Goal: Information Seeking & Learning: Learn about a topic

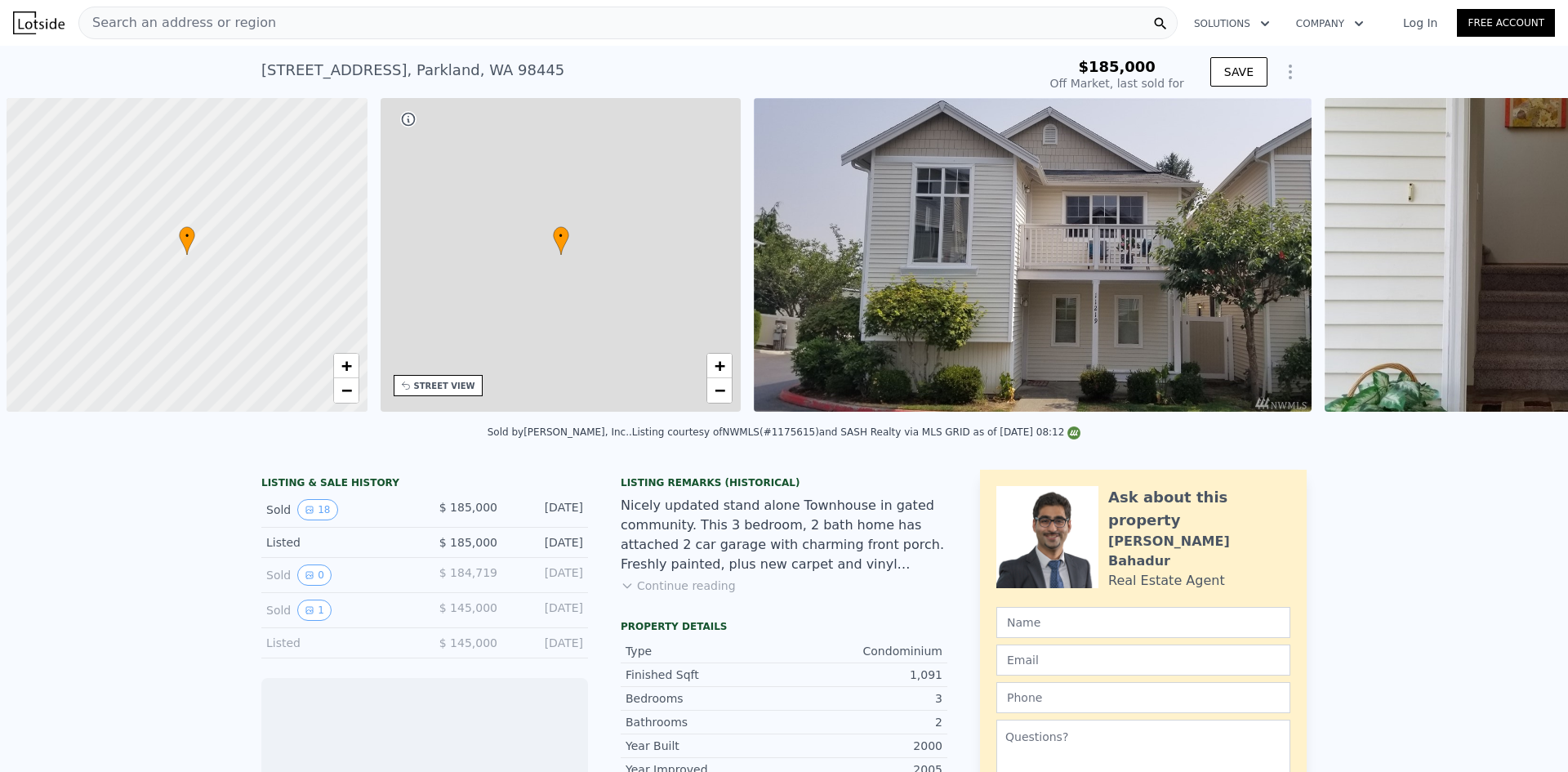
scroll to position [0, 7]
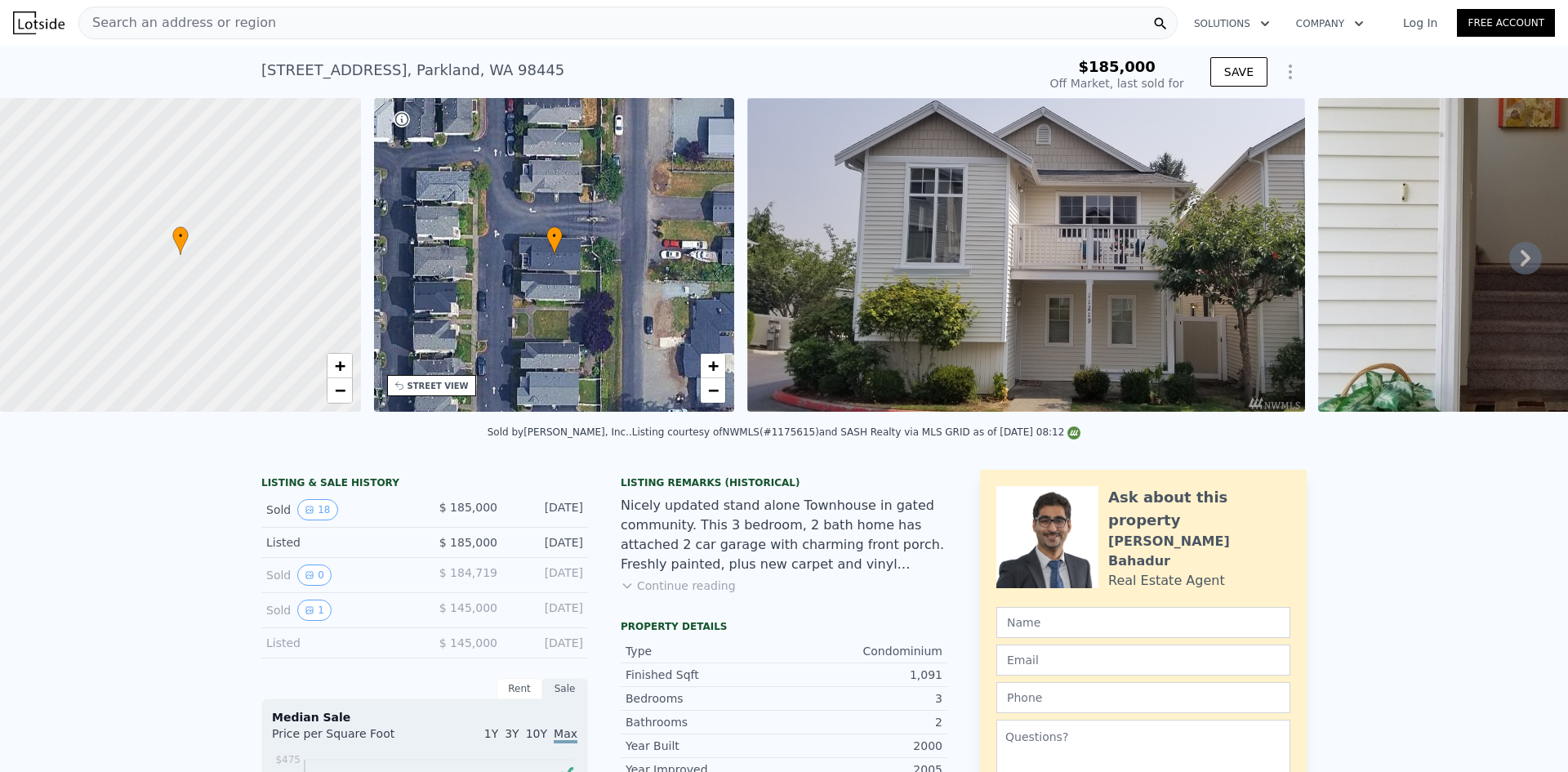
click at [685, 590] on button "Continue reading" at bounding box center [678, 585] width 115 height 16
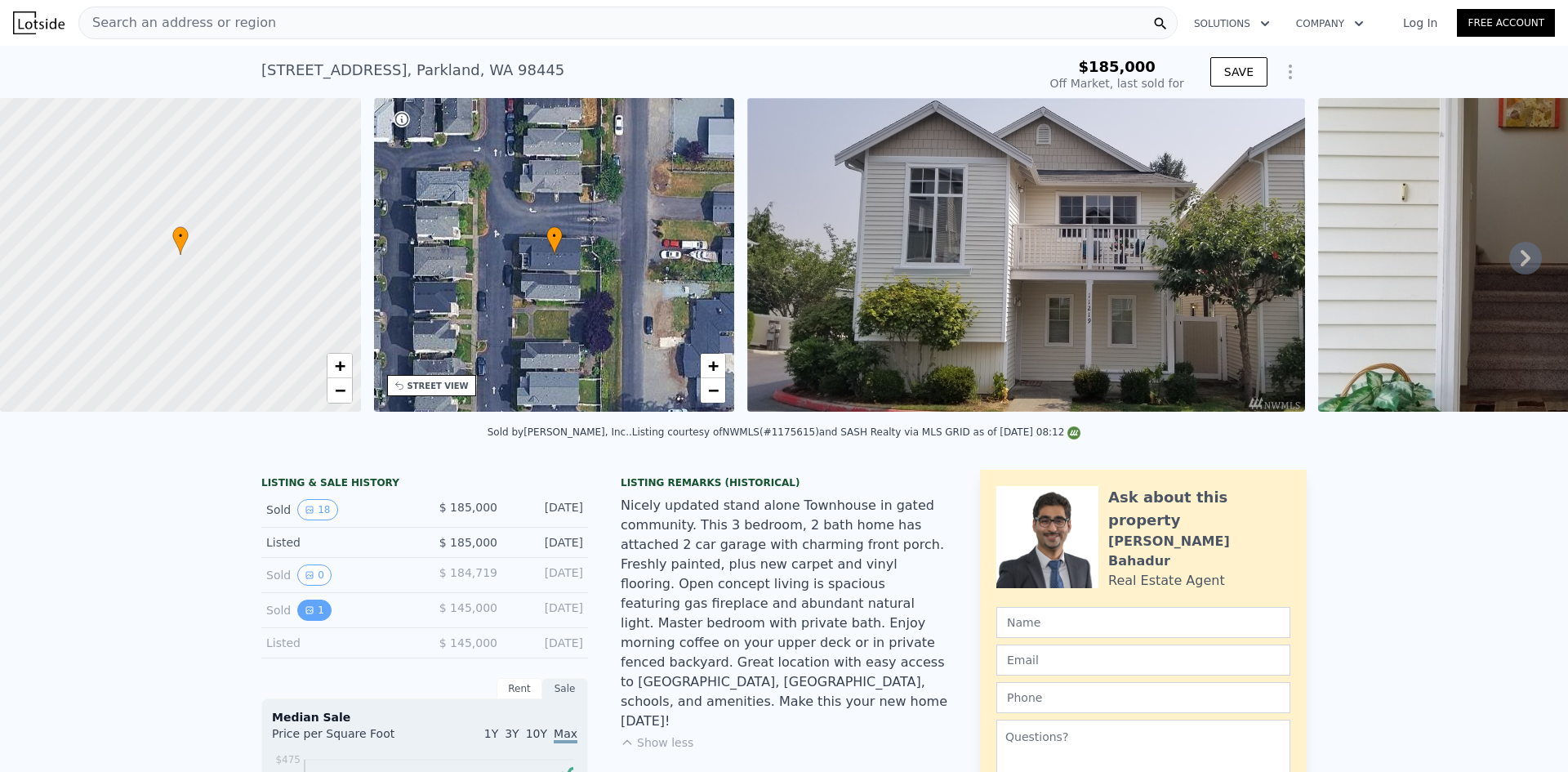
click at [309, 620] on button "1" at bounding box center [314, 609] width 34 height 21
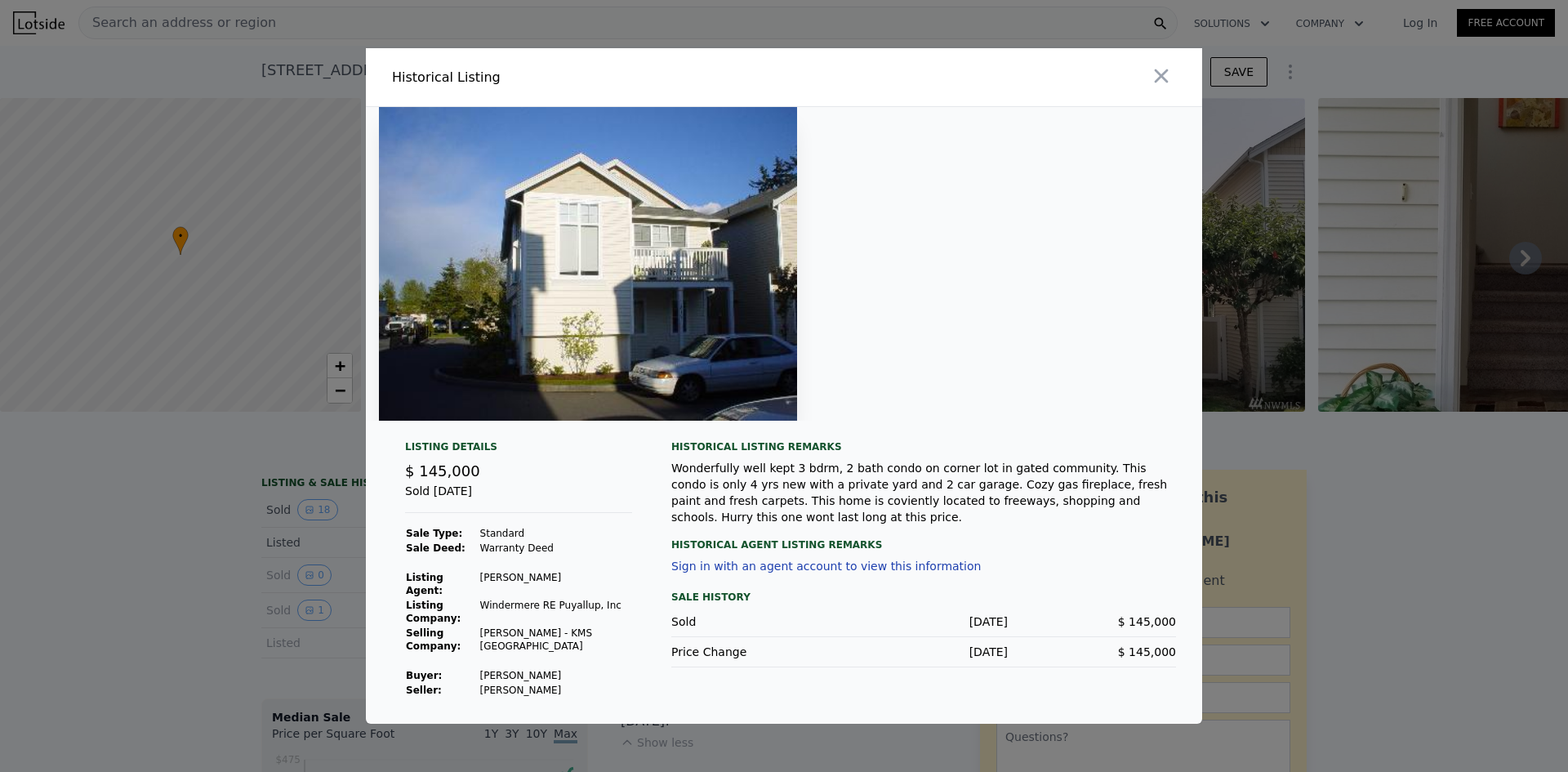
click at [1552, 499] on div at bounding box center [784, 386] width 1568 height 772
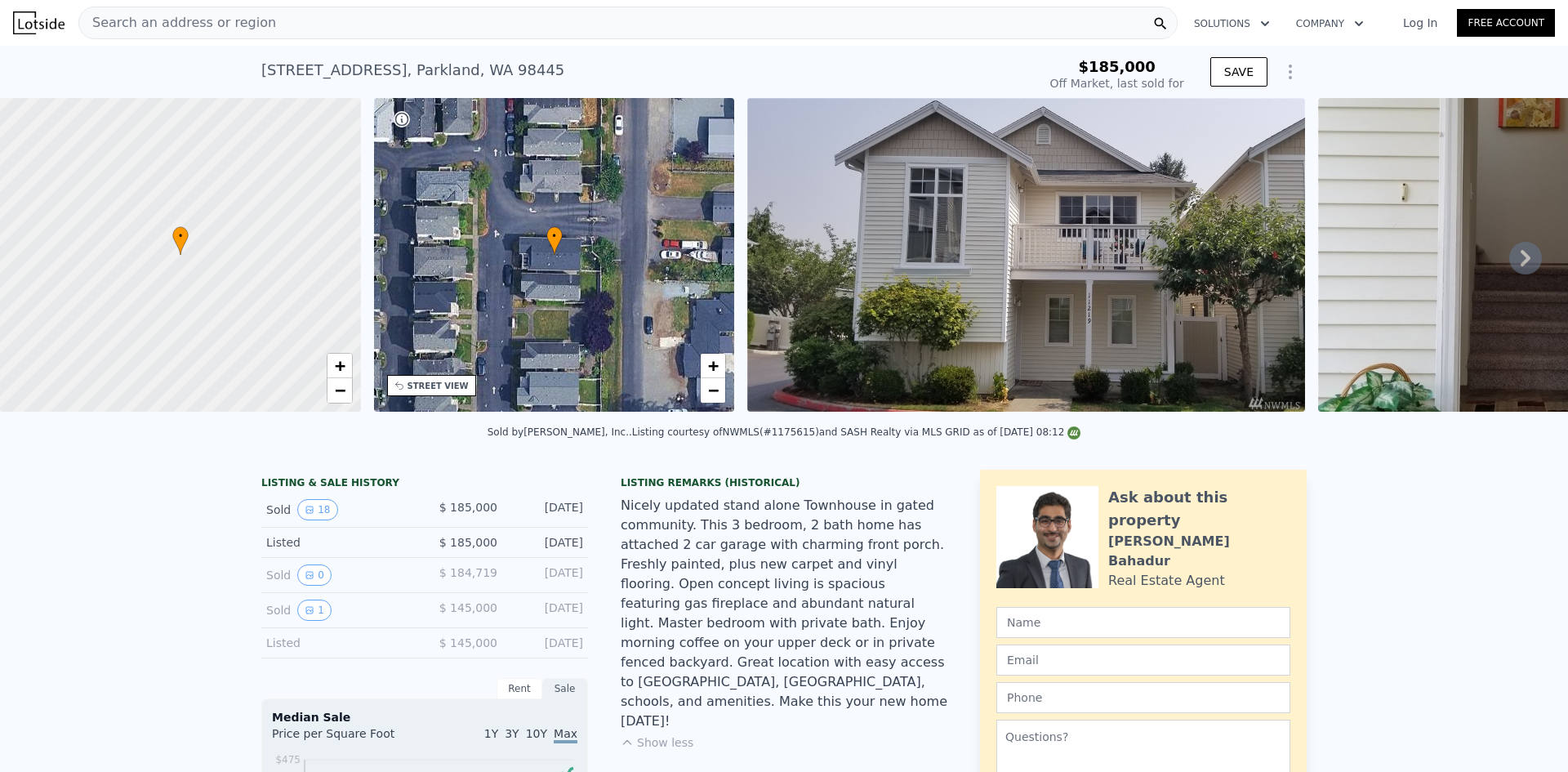
click at [1513, 270] on icon at bounding box center [1526, 258] width 32 height 32
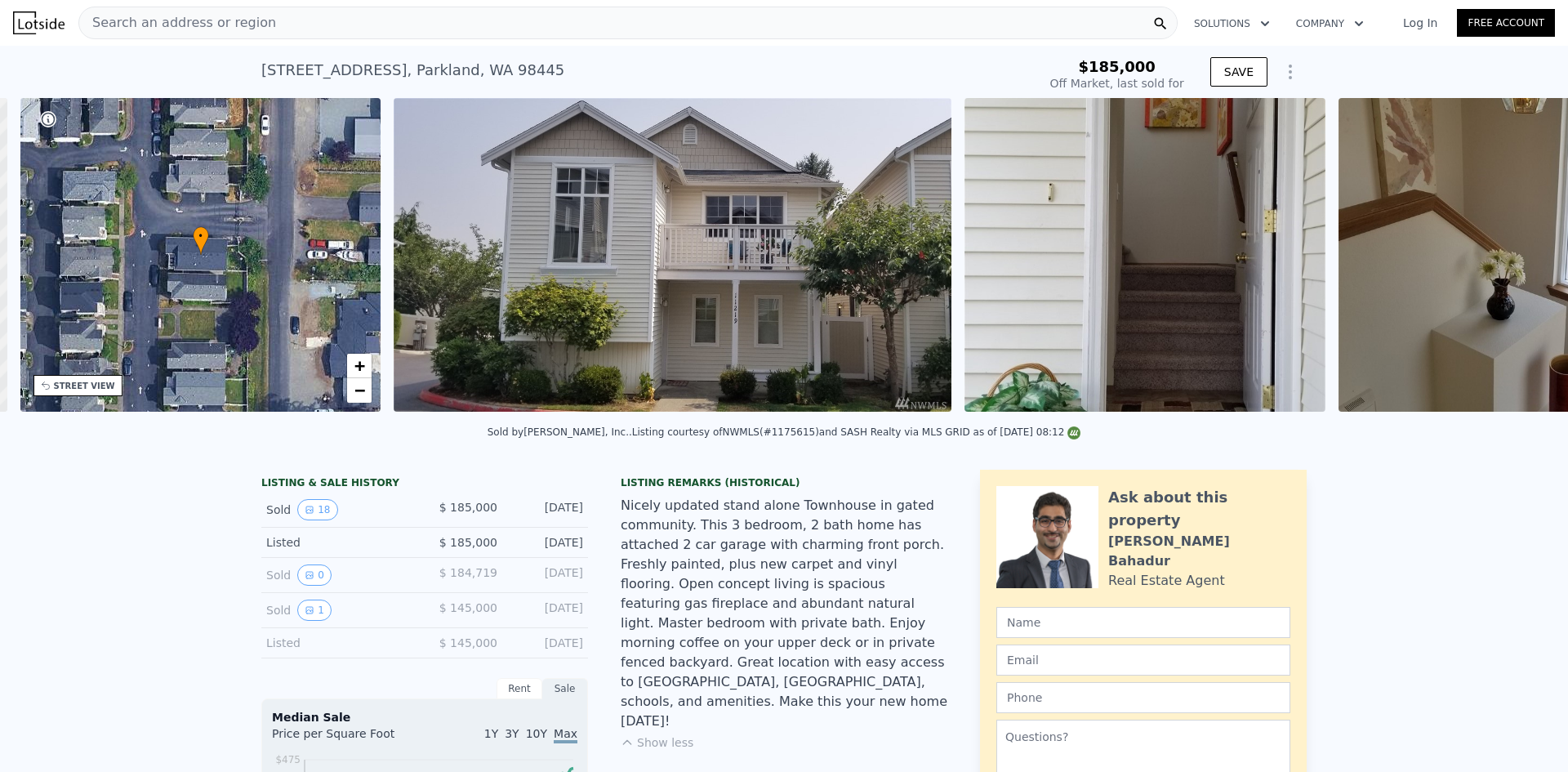
scroll to position [0, 380]
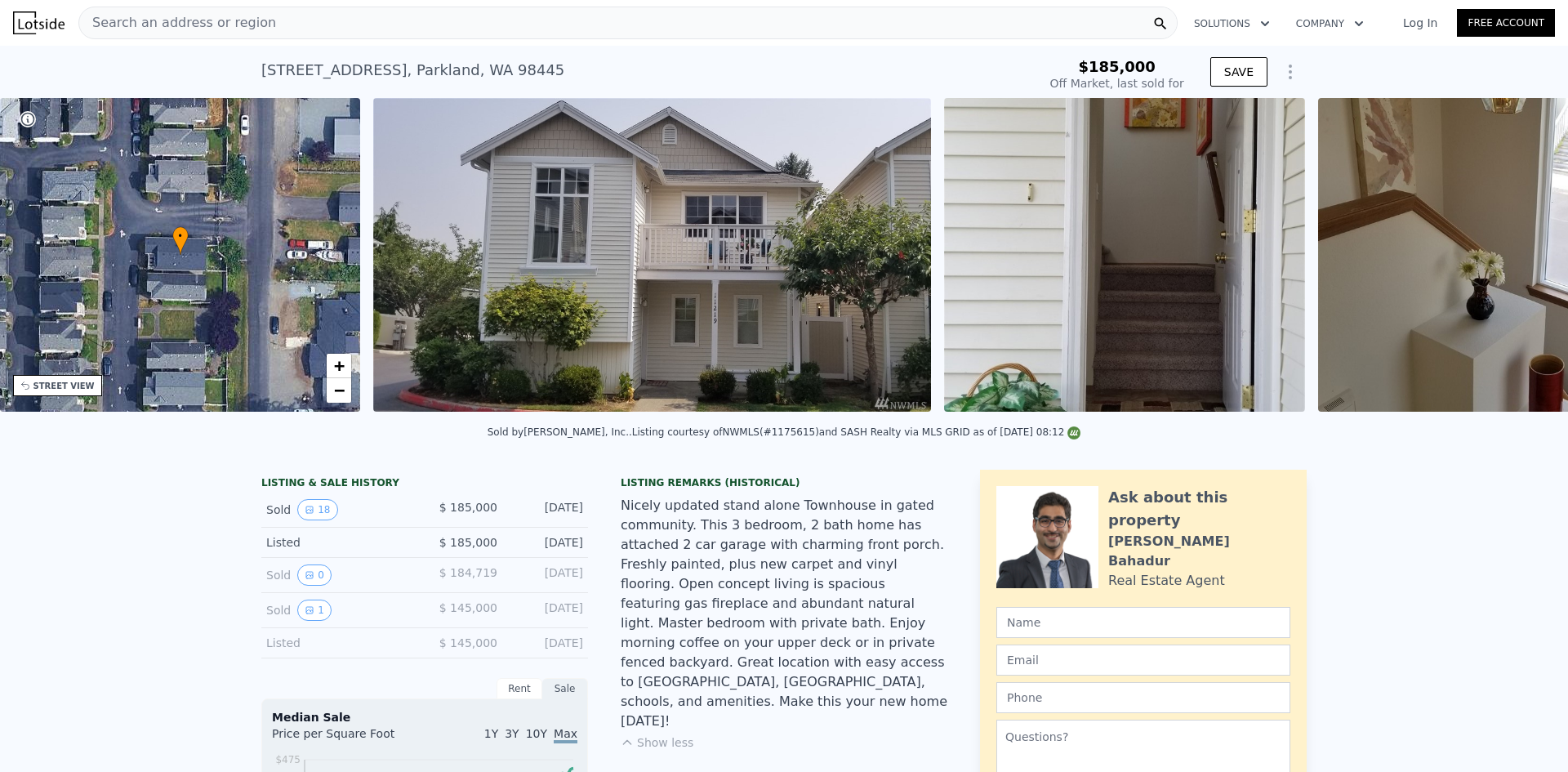
click at [1513, 270] on div "• + − • + − STREET VIEW Loading... SATELLITE VIEW" at bounding box center [784, 257] width 1568 height 319
type input "$ 325,000"
type input "$ 104,785"
drag, startPoint x: 355, startPoint y: 16, endPoint x: 59, endPoint y: 36, distance: 296.7
click at [59, 36] on div "Search an address or region Solutions Company Open main menu Log In Free Account" at bounding box center [783, 23] width 1542 height 39
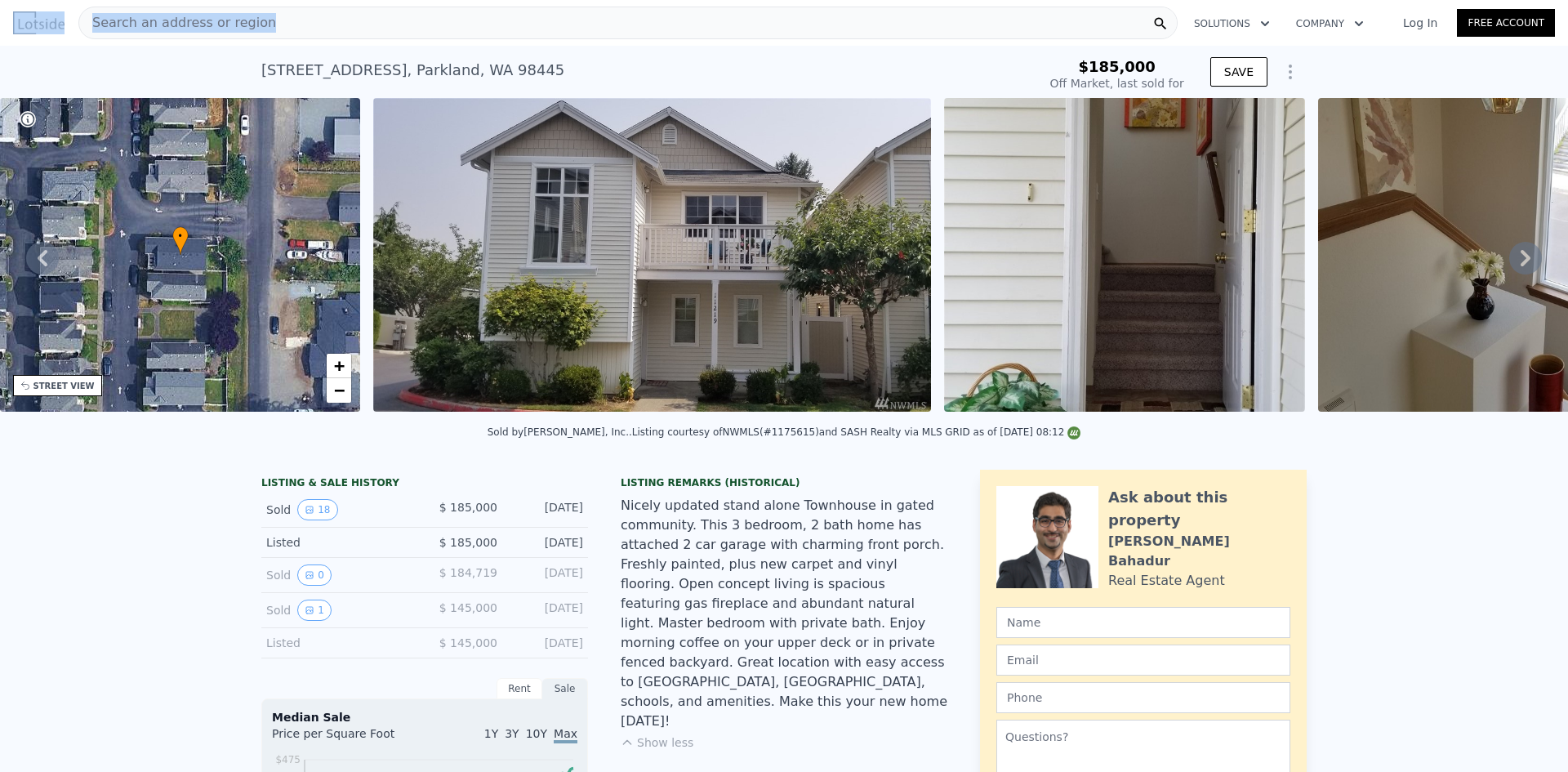
click at [232, 25] on span "Search an address or region" at bounding box center [177, 22] width 197 height 20
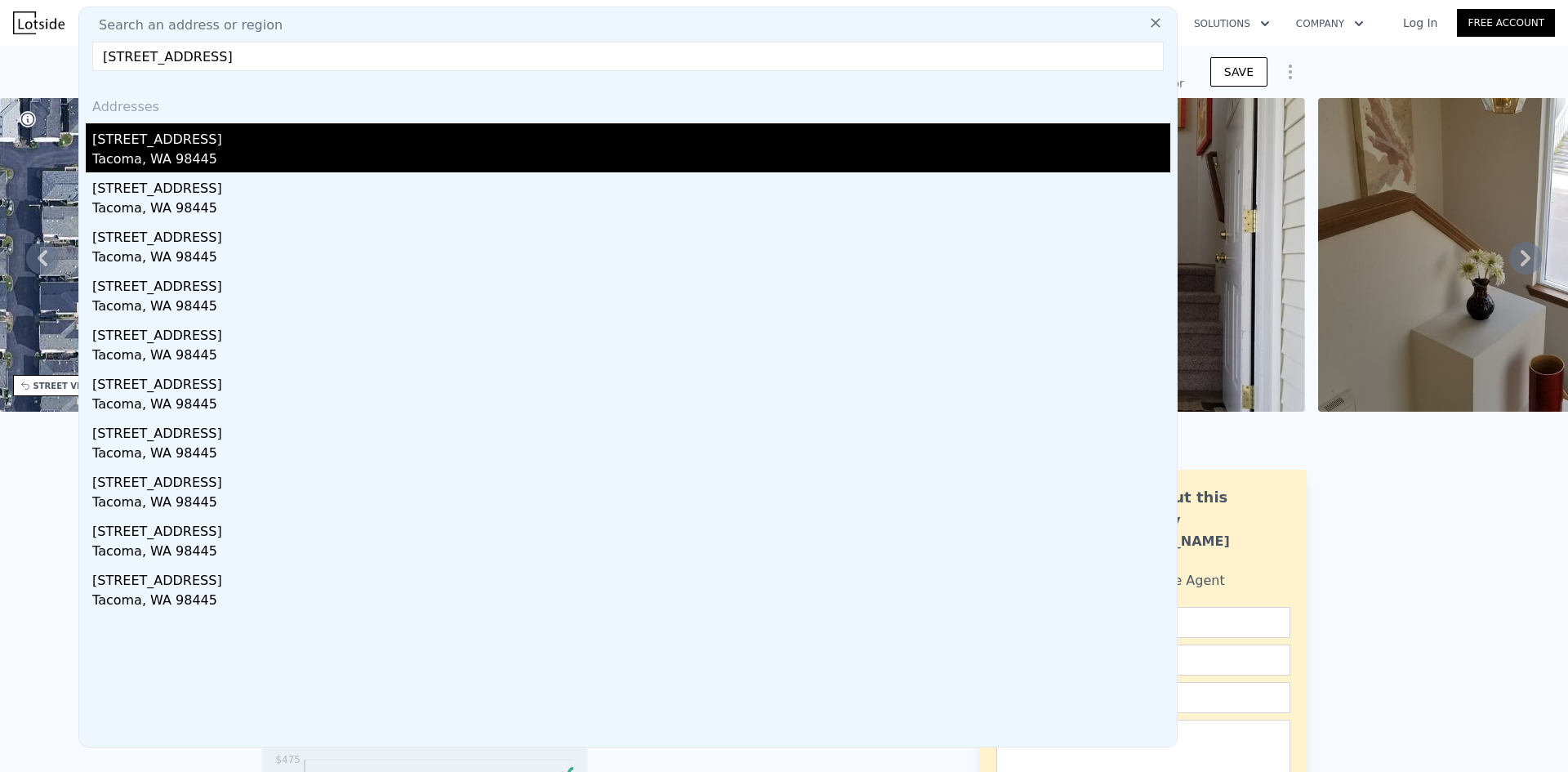
type input "[STREET_ADDRESS]"
click at [174, 163] on div "Tacoma, WA 98445" at bounding box center [631, 160] width 1078 height 23
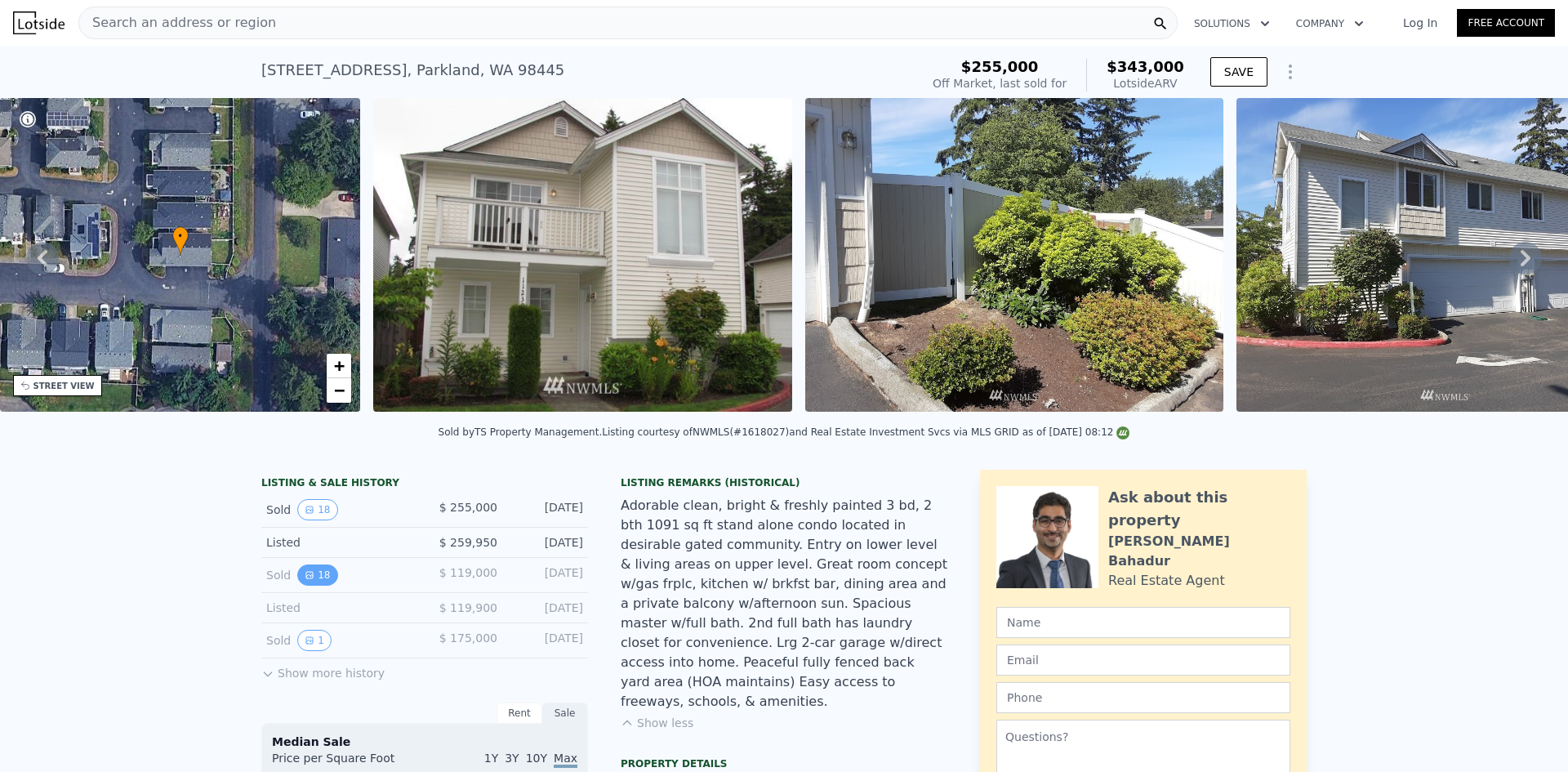
click at [312, 585] on button "18" at bounding box center [316, 574] width 40 height 21
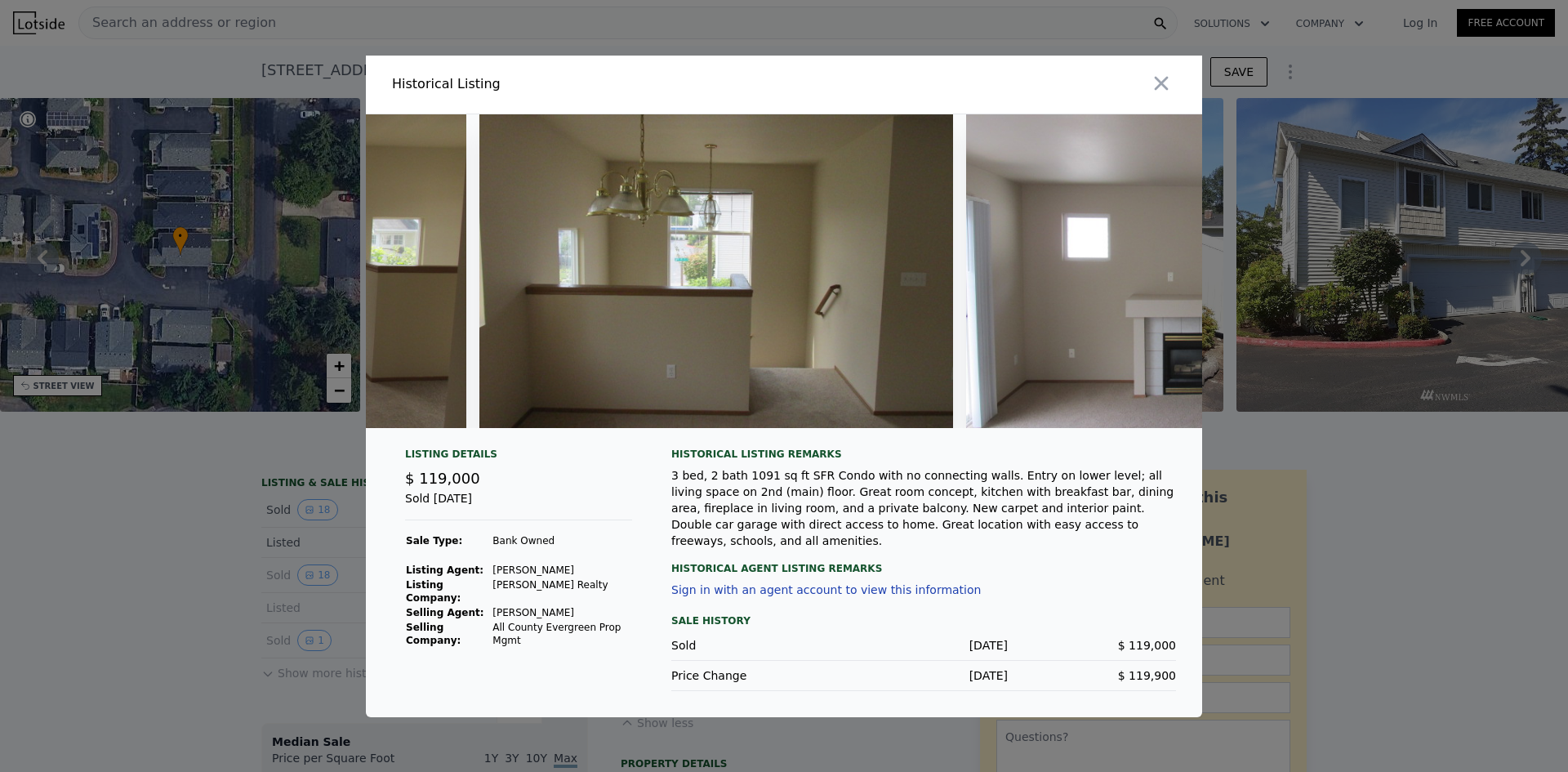
scroll to position [0, 837]
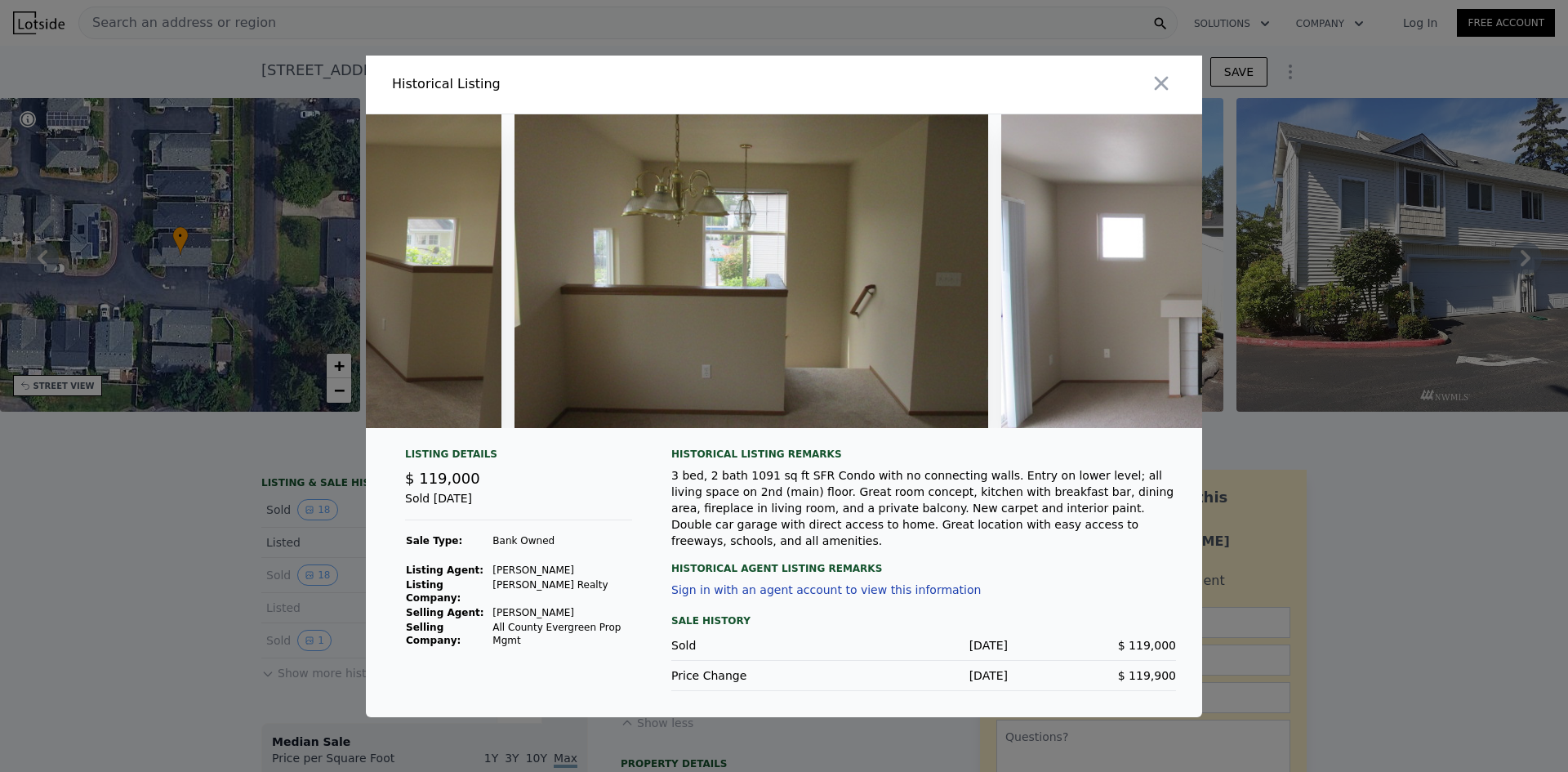
click at [48, 573] on div at bounding box center [784, 386] width 1568 height 772
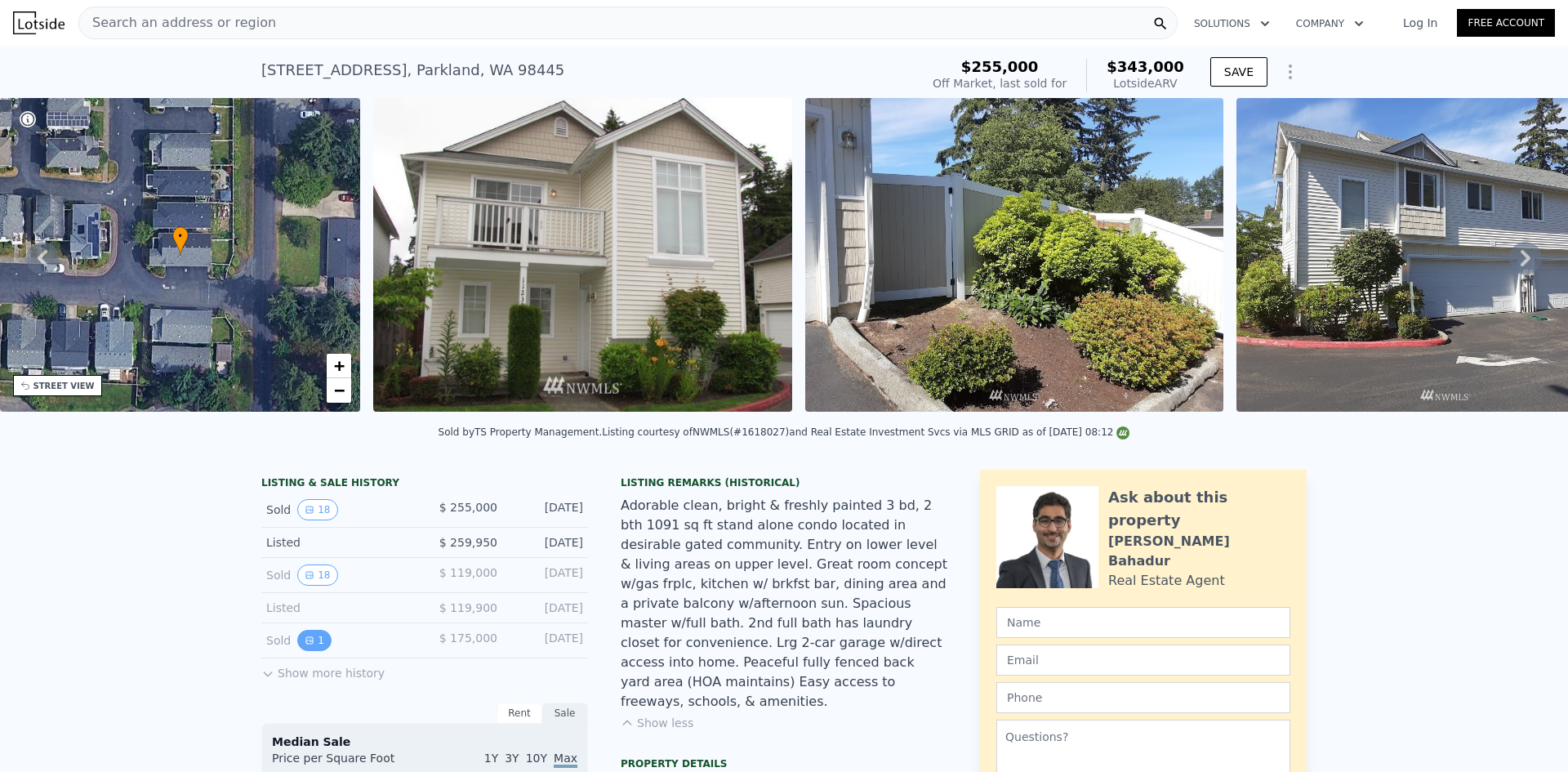
click at [305, 645] on icon "View historical data" at bounding box center [310, 641] width 10 height 10
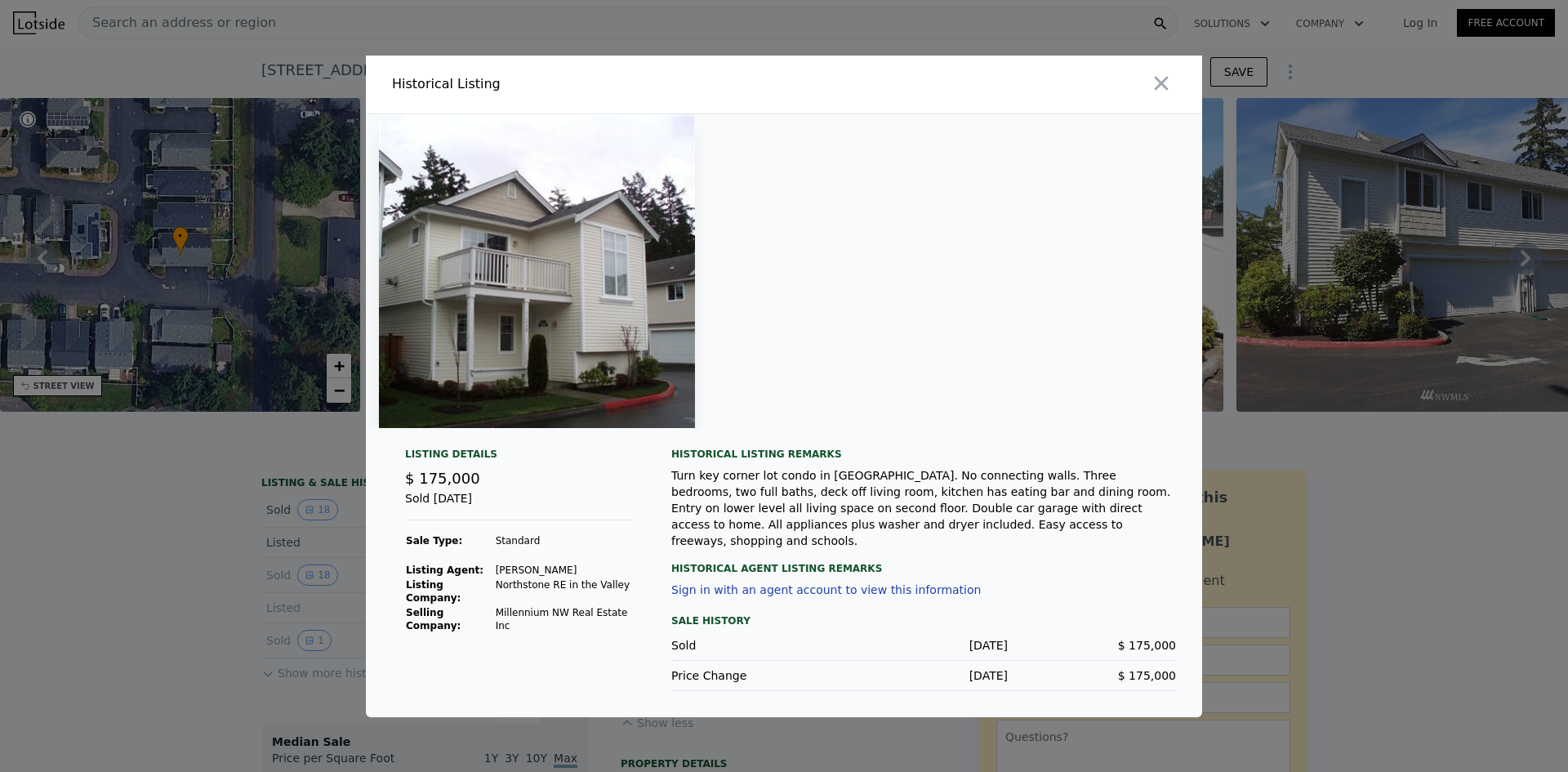
click at [135, 610] on div at bounding box center [784, 386] width 1568 height 772
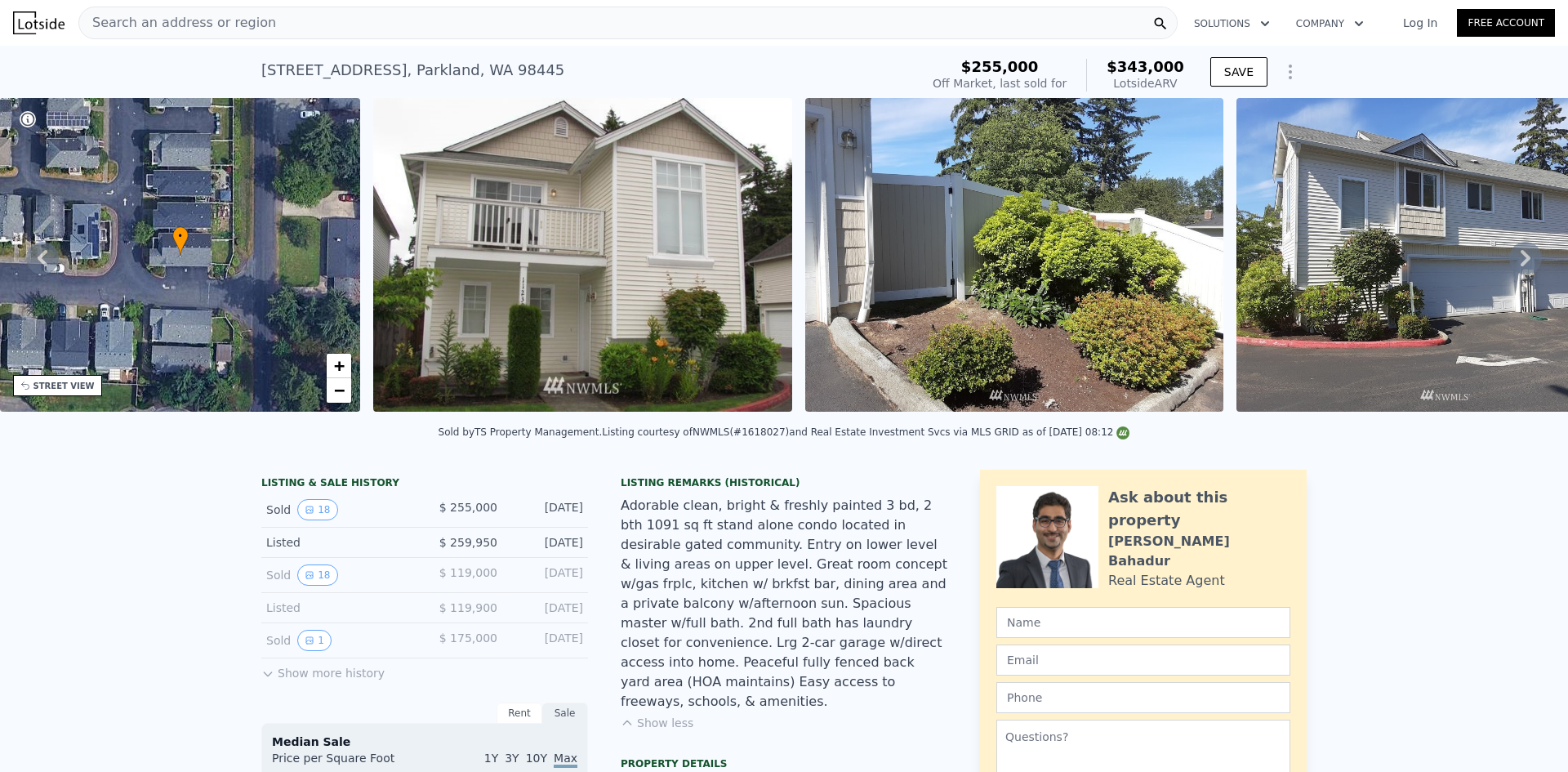
click at [259, 13] on div "Search an address or region" at bounding box center [627, 23] width 1099 height 32
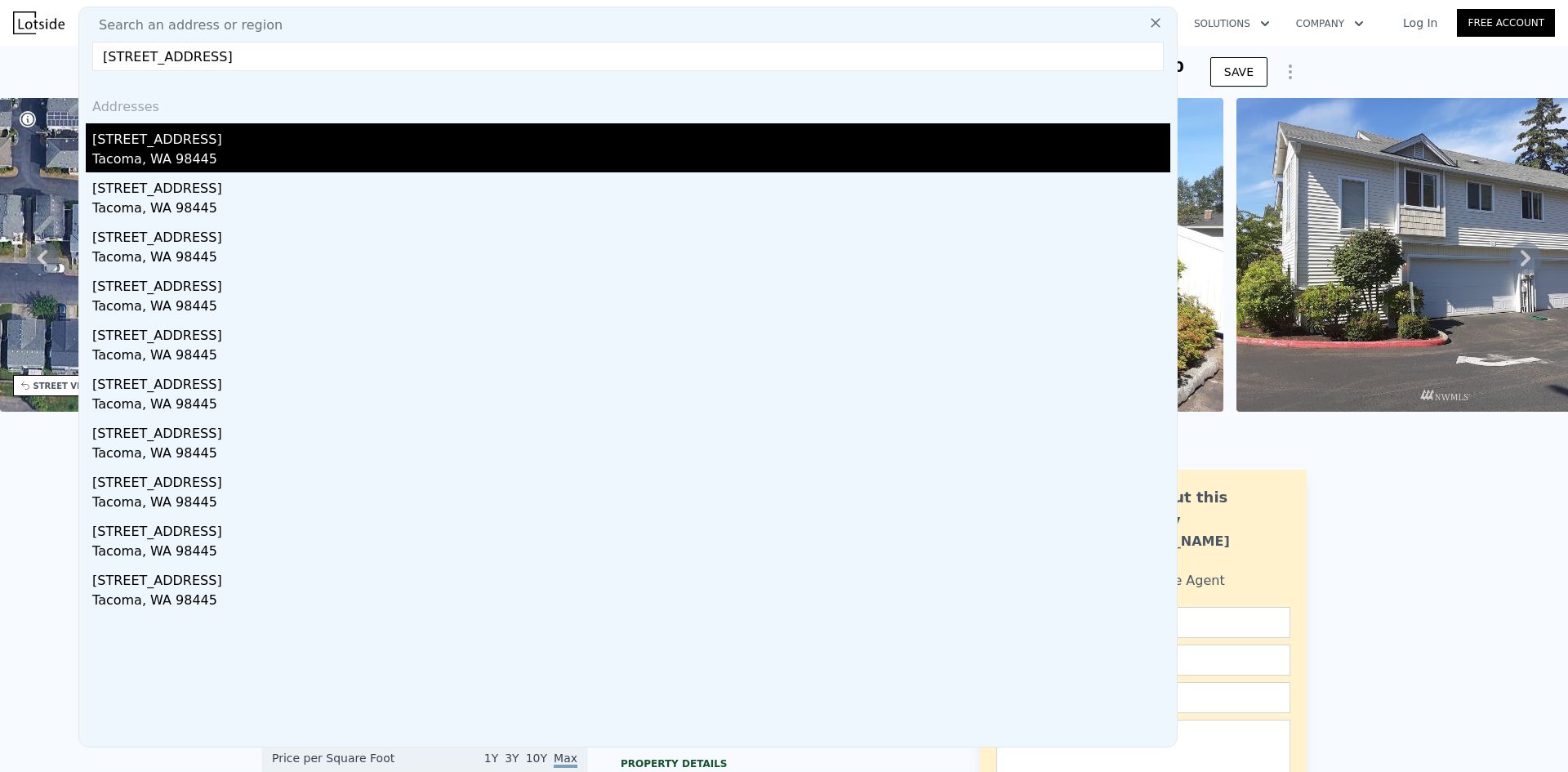
type input "[STREET_ADDRESS]"
click at [135, 154] on div "Tacoma, WA 98445" at bounding box center [631, 160] width 1078 height 23
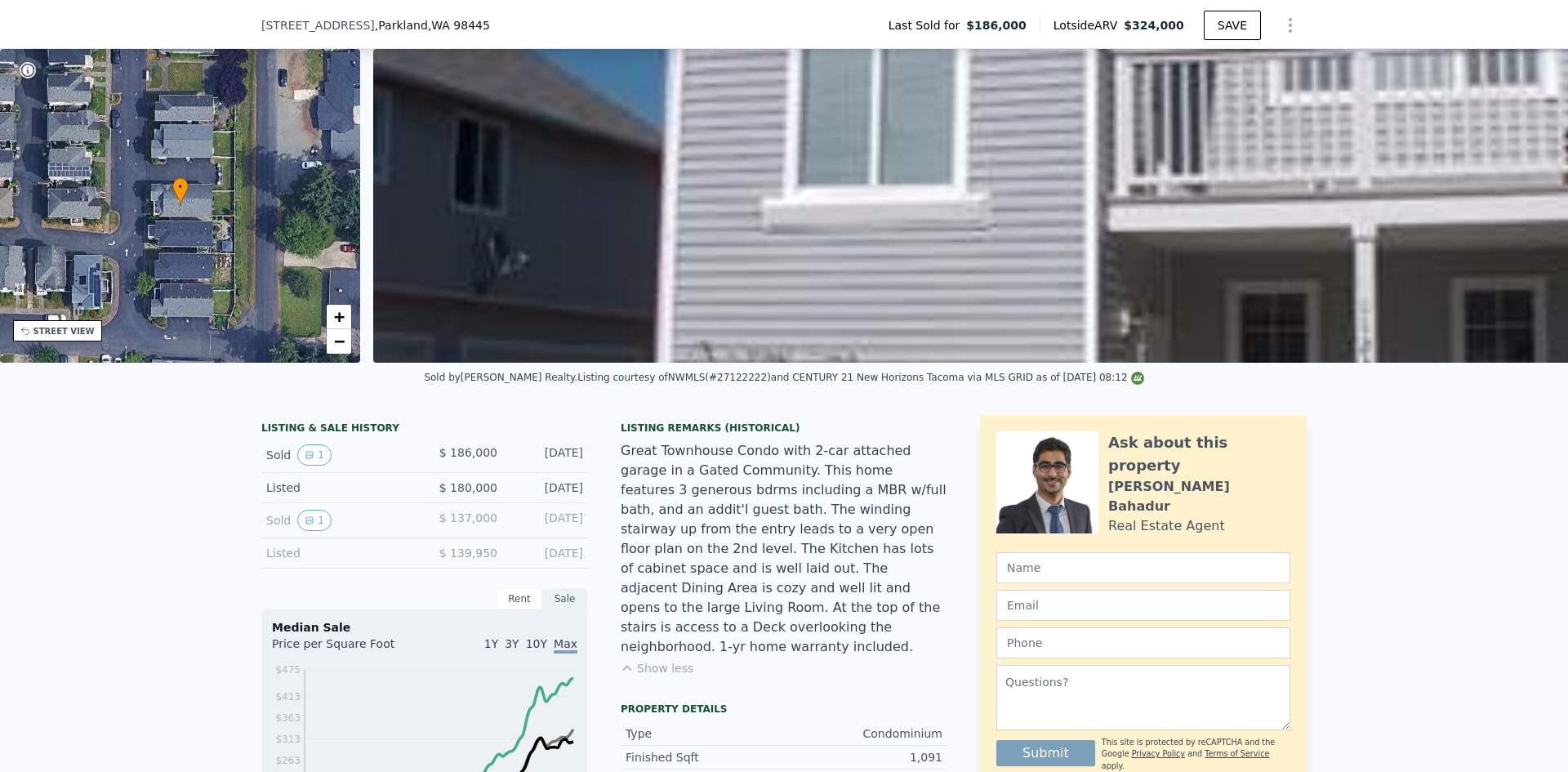
scroll to position [76, 0]
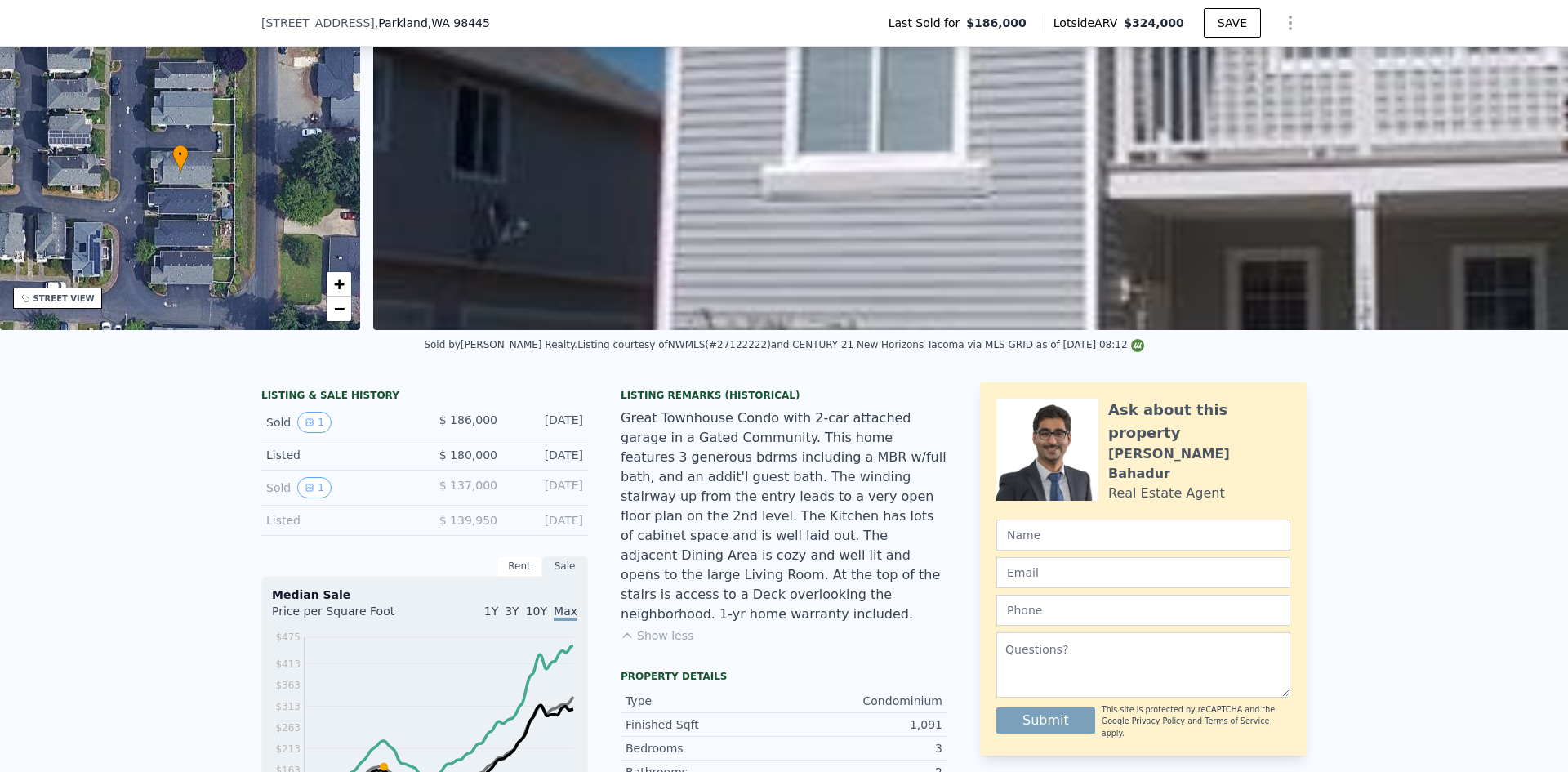
click at [662, 627] on button "Show less" at bounding box center [657, 635] width 73 height 16
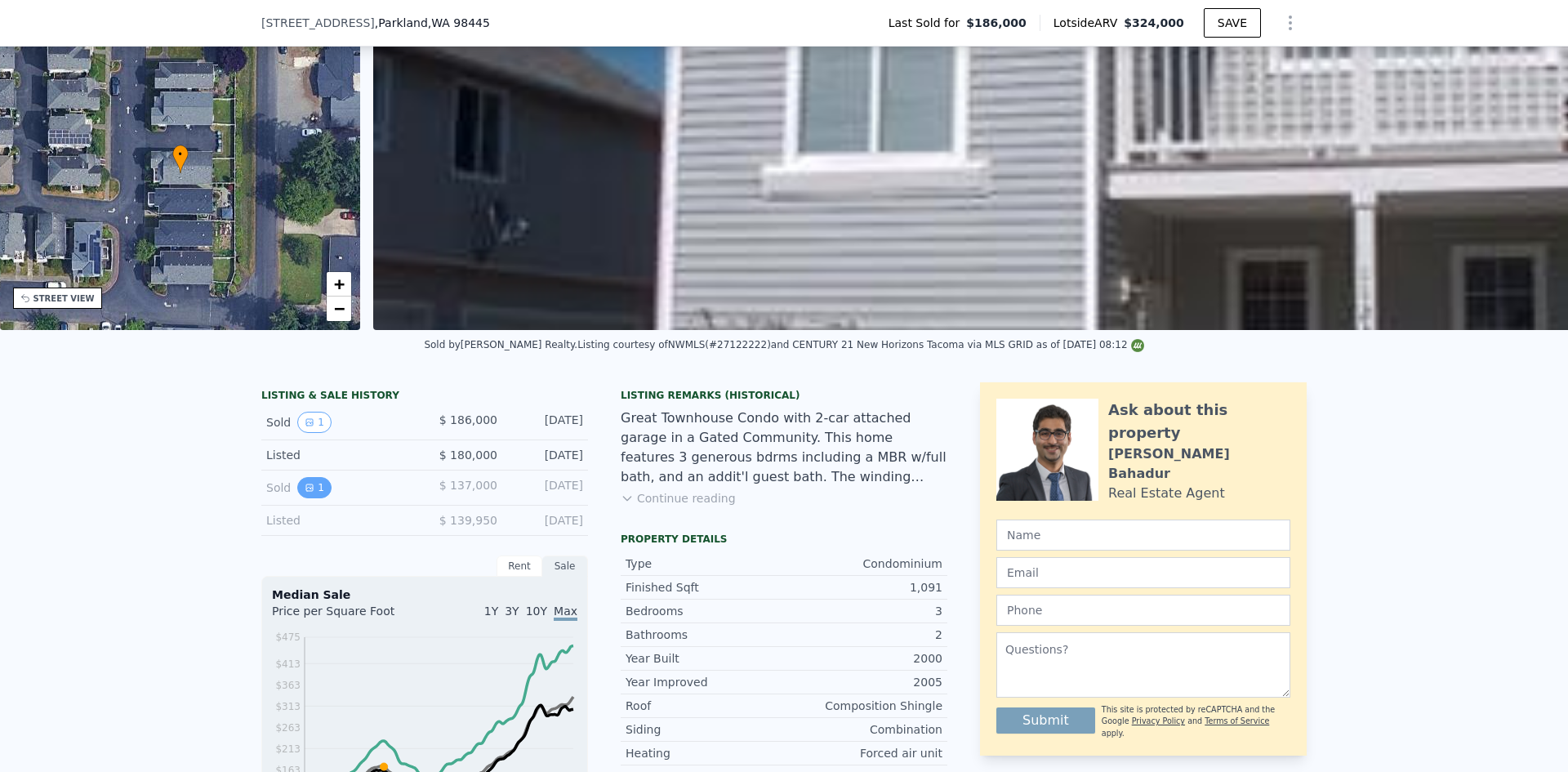
click at [311, 495] on button "1" at bounding box center [314, 487] width 34 height 21
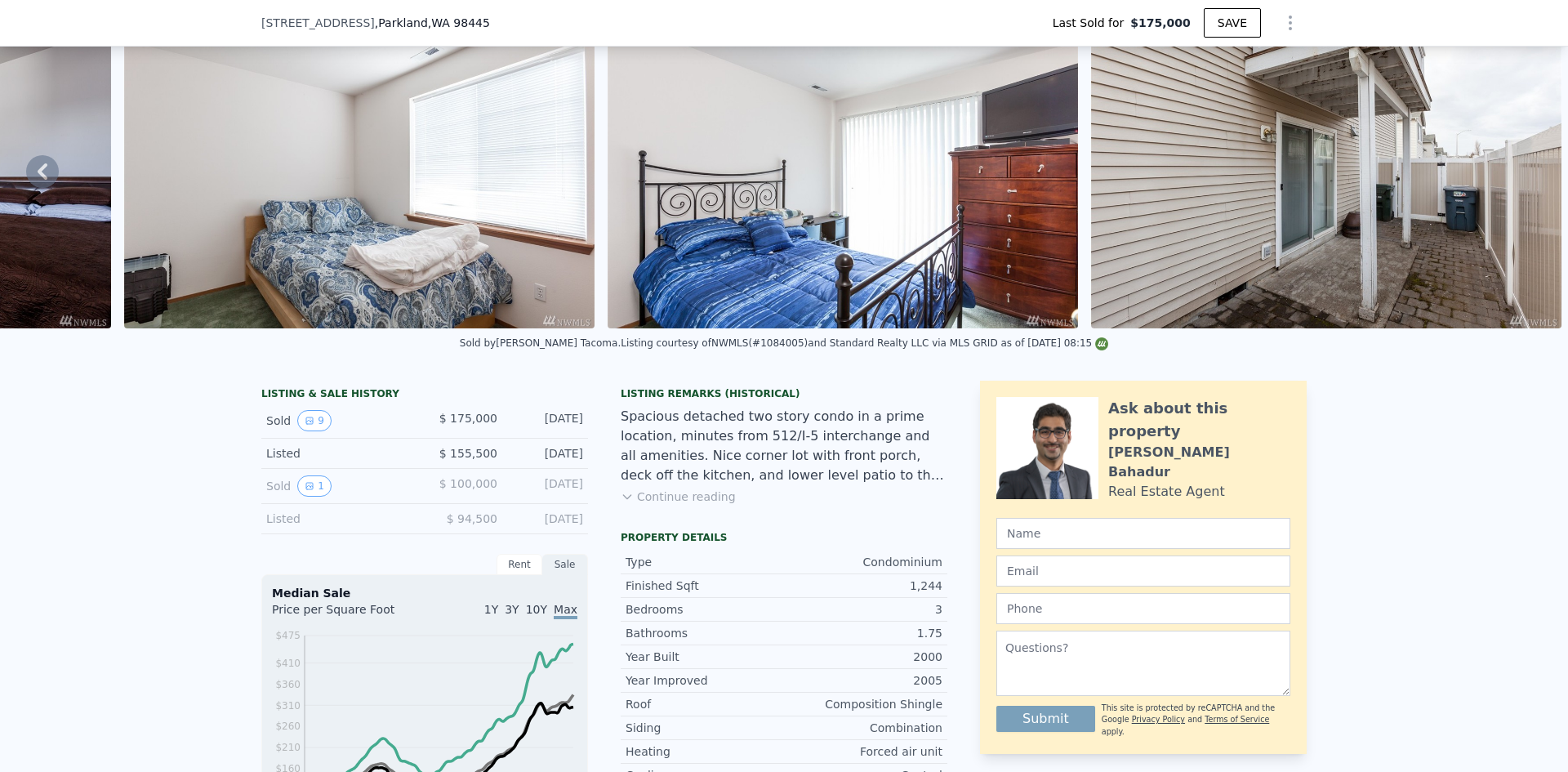
scroll to position [6, 0]
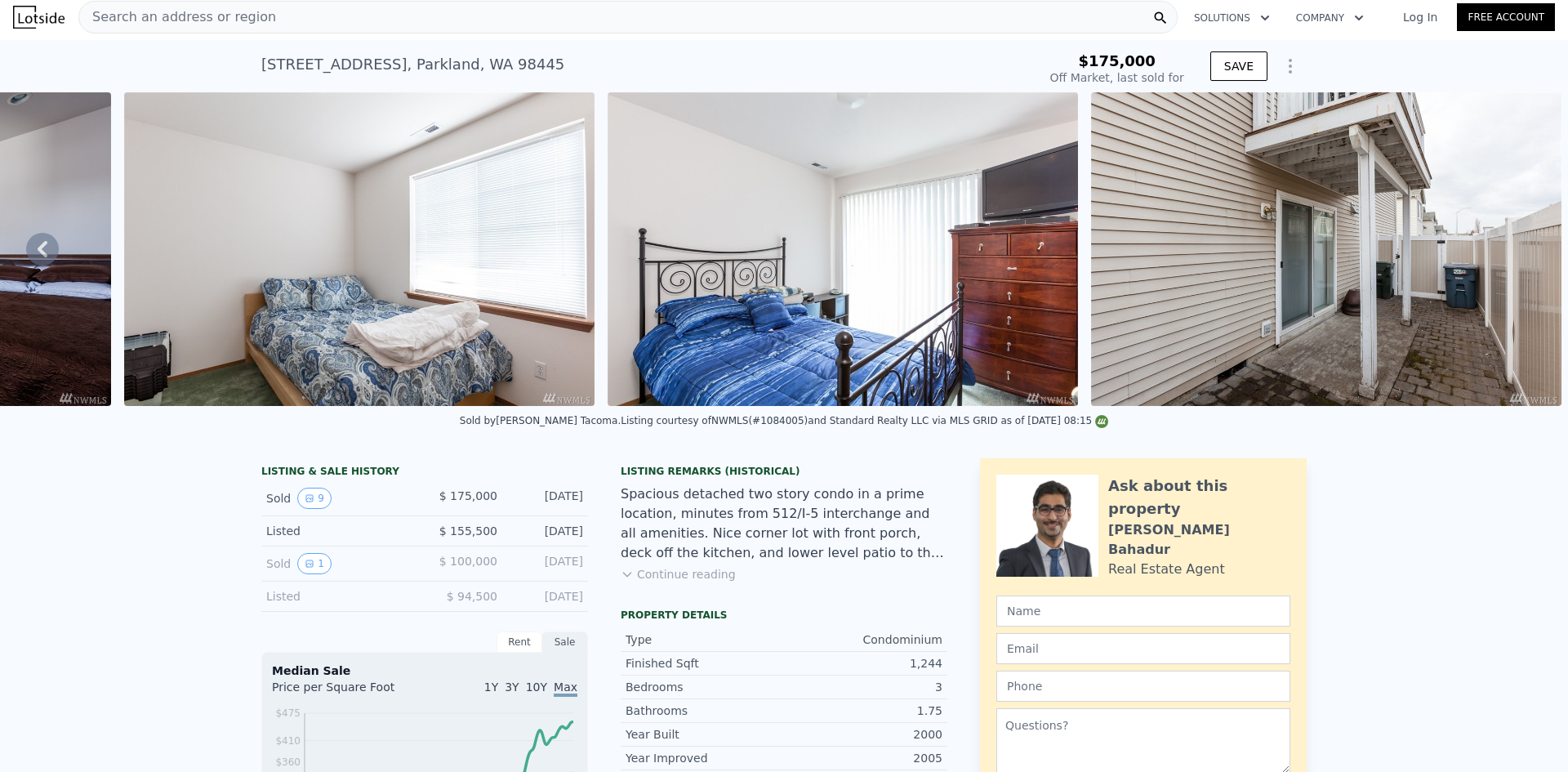
type input "$ 343,000"
type input "$ 131,967"
click at [300, 12] on div "Search an address or region" at bounding box center [627, 17] width 1099 height 32
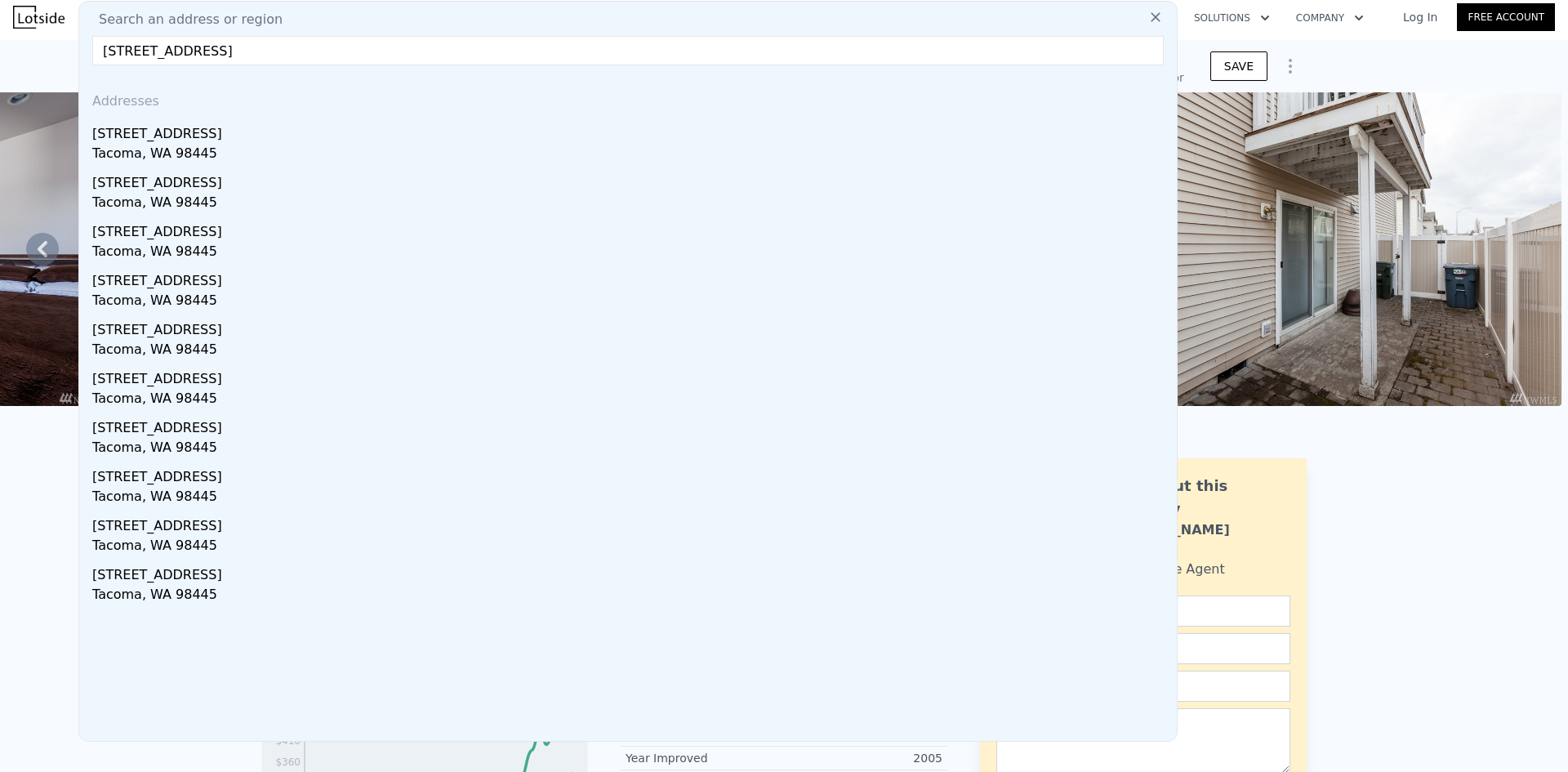
click at [585, 45] on input "326 113th St E, Tacoma, WA 98445" at bounding box center [628, 50] width 1072 height 30
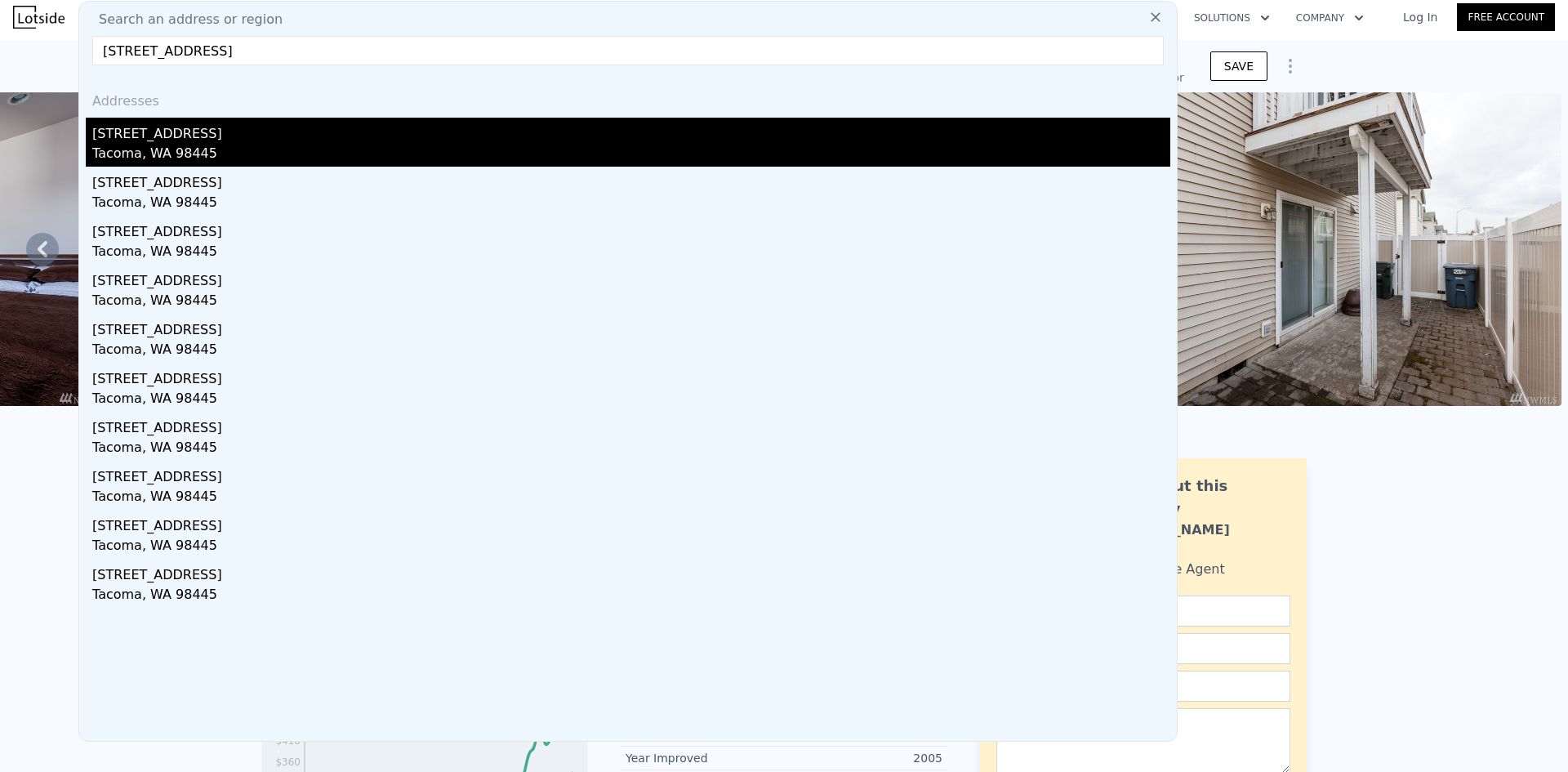
type input "326 113th St E, Tacoma, WA 98445"
click at [130, 147] on div "Tacoma, WA 98445" at bounding box center [631, 154] width 1078 height 23
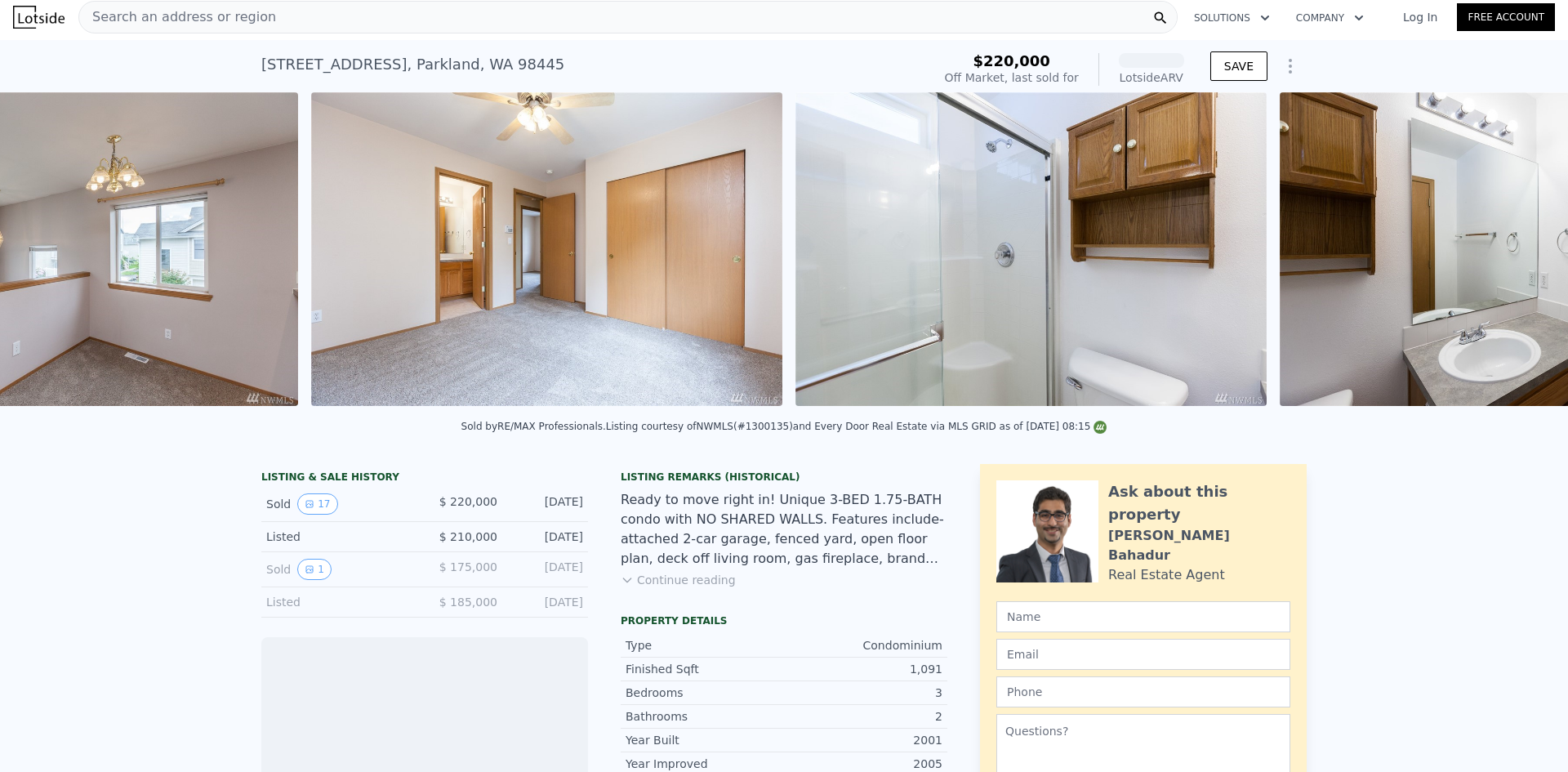
scroll to position [0, 3363]
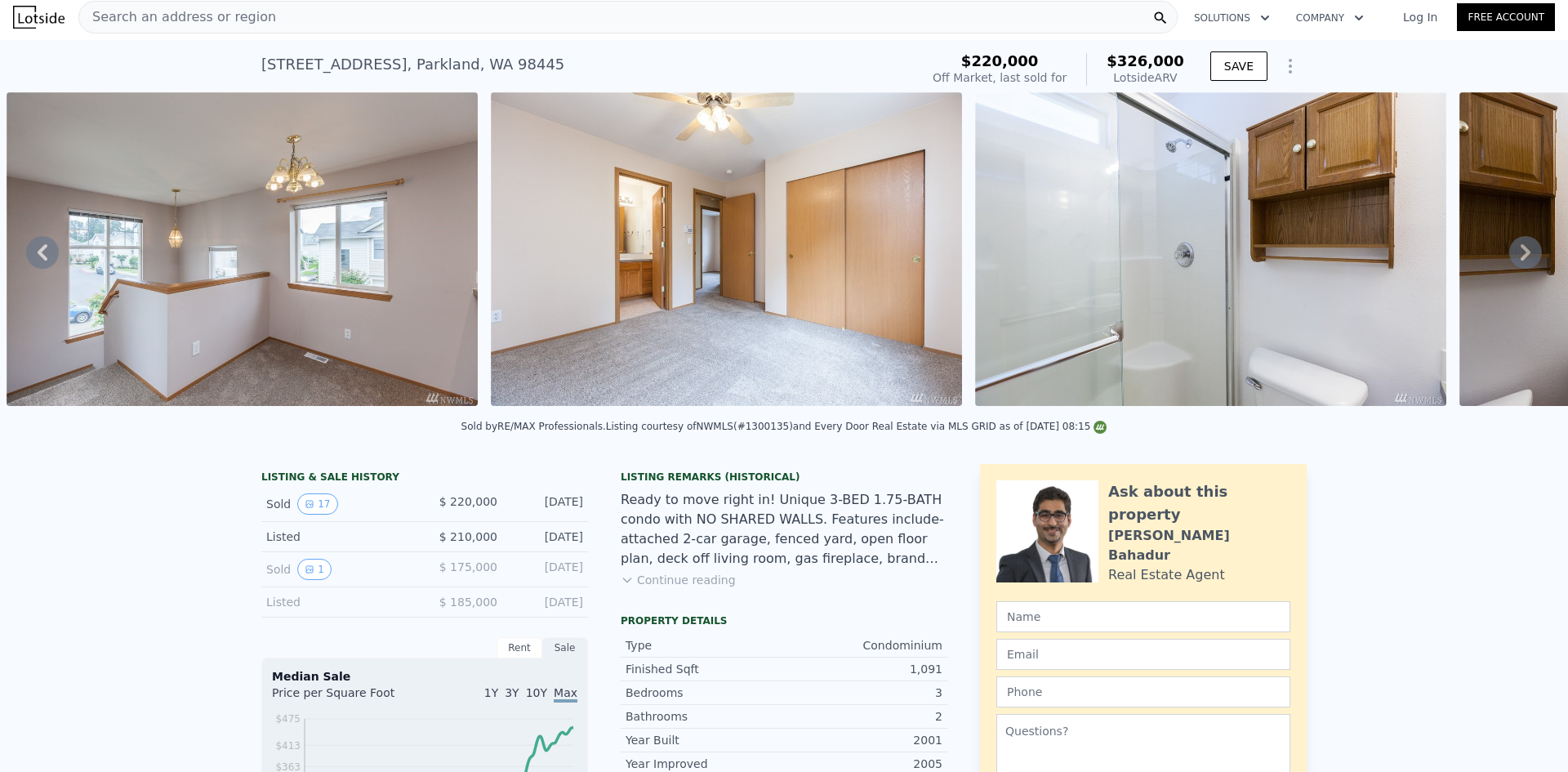
click at [1509, 265] on icon at bounding box center [1526, 252] width 32 height 32
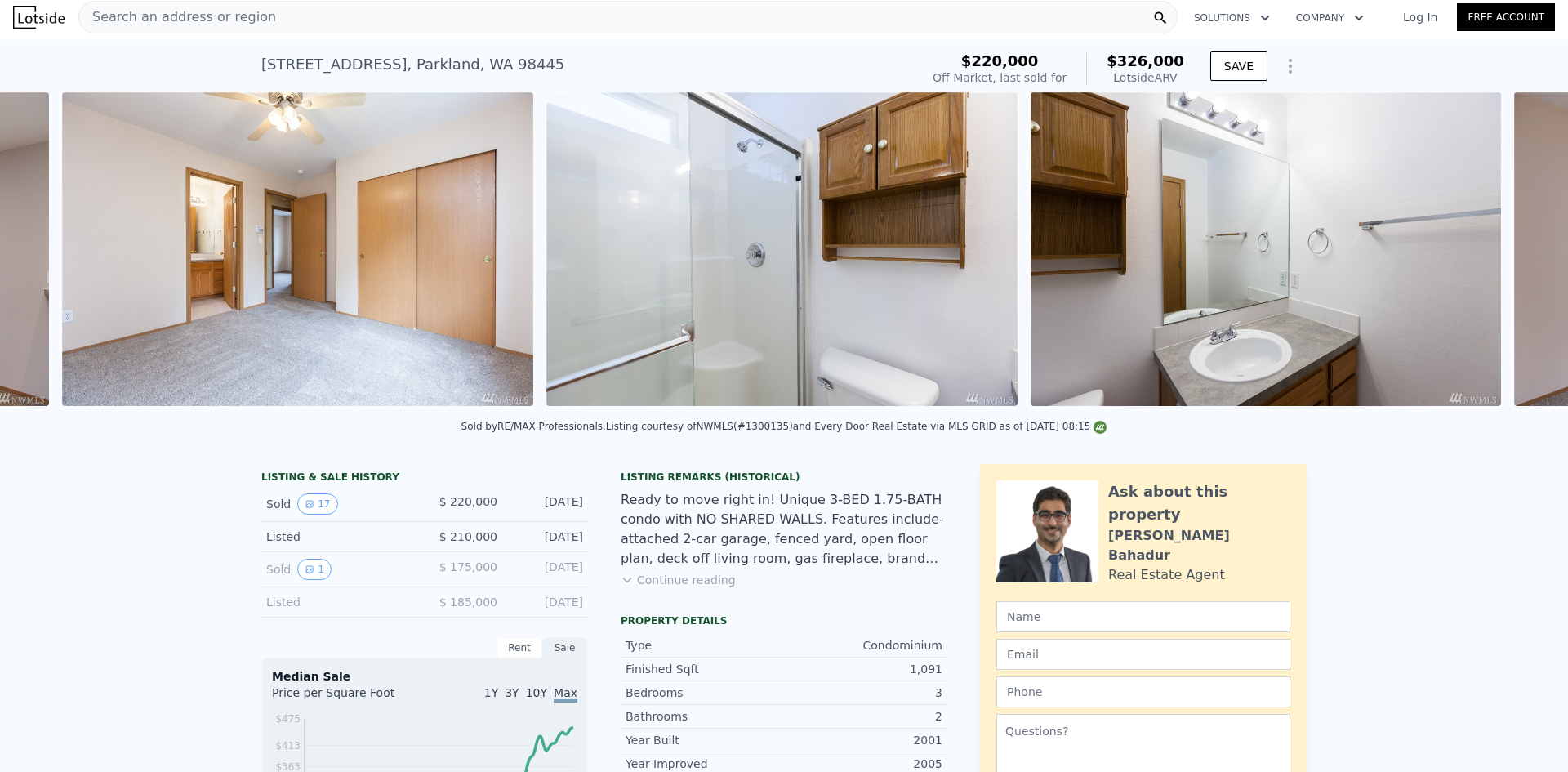
scroll to position [0, 3847]
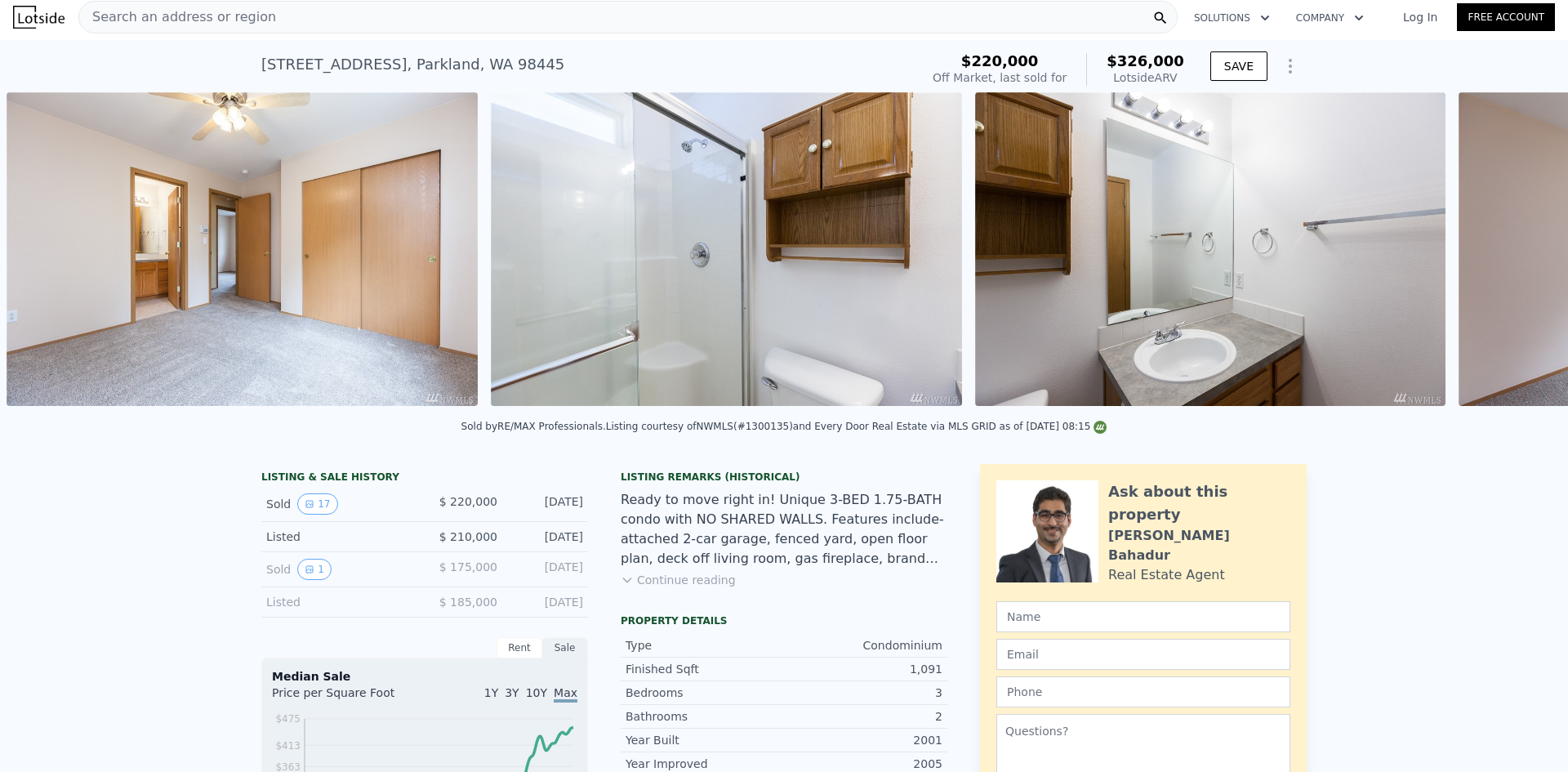
click at [1508, 265] on div "• + − • + − STREET VIEW Loading... SATELLITE VIEW" at bounding box center [784, 252] width 1568 height 319
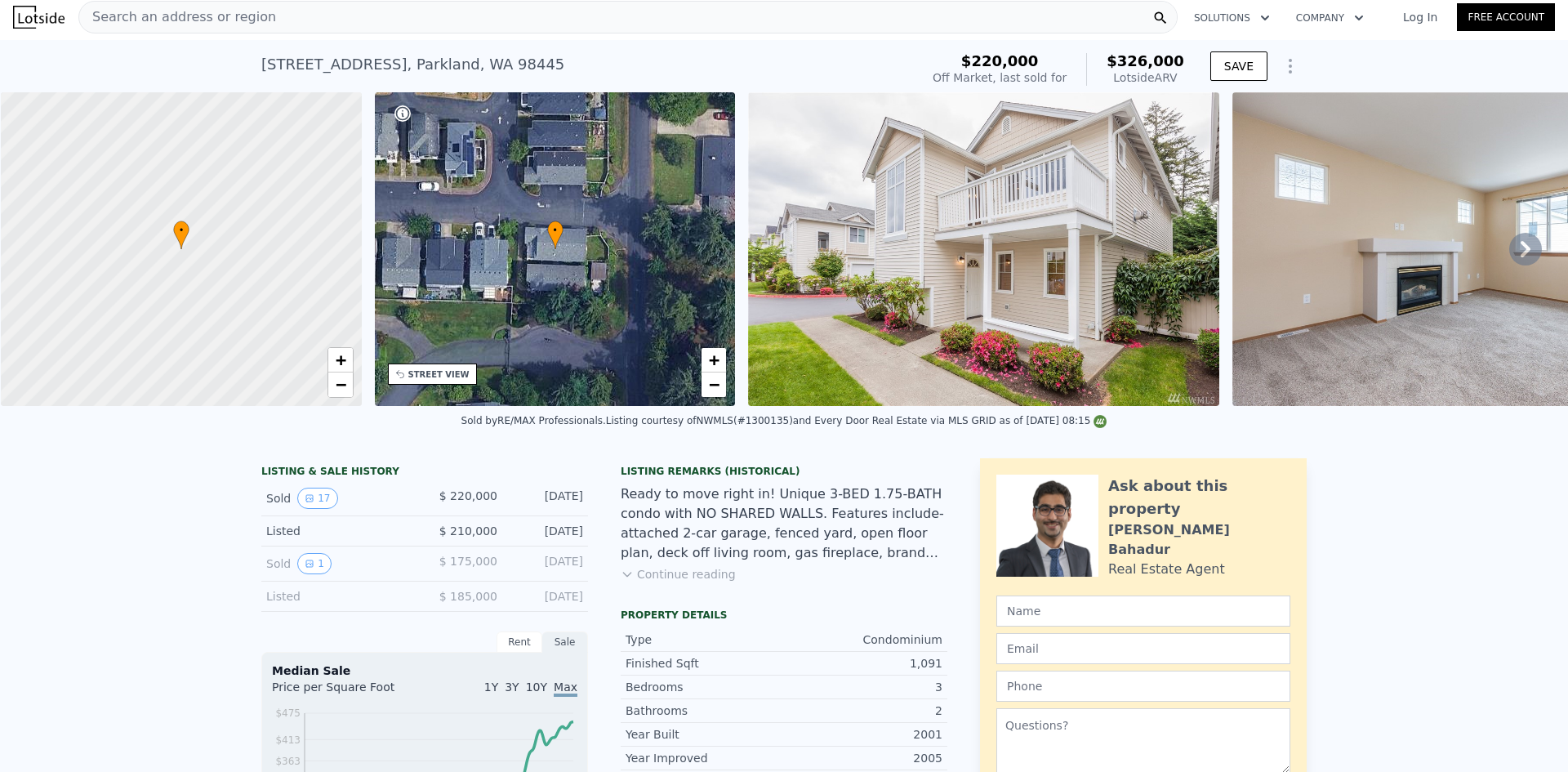
scroll to position [0, 7]
click at [310, 574] on button "1" at bounding box center [314, 563] width 34 height 21
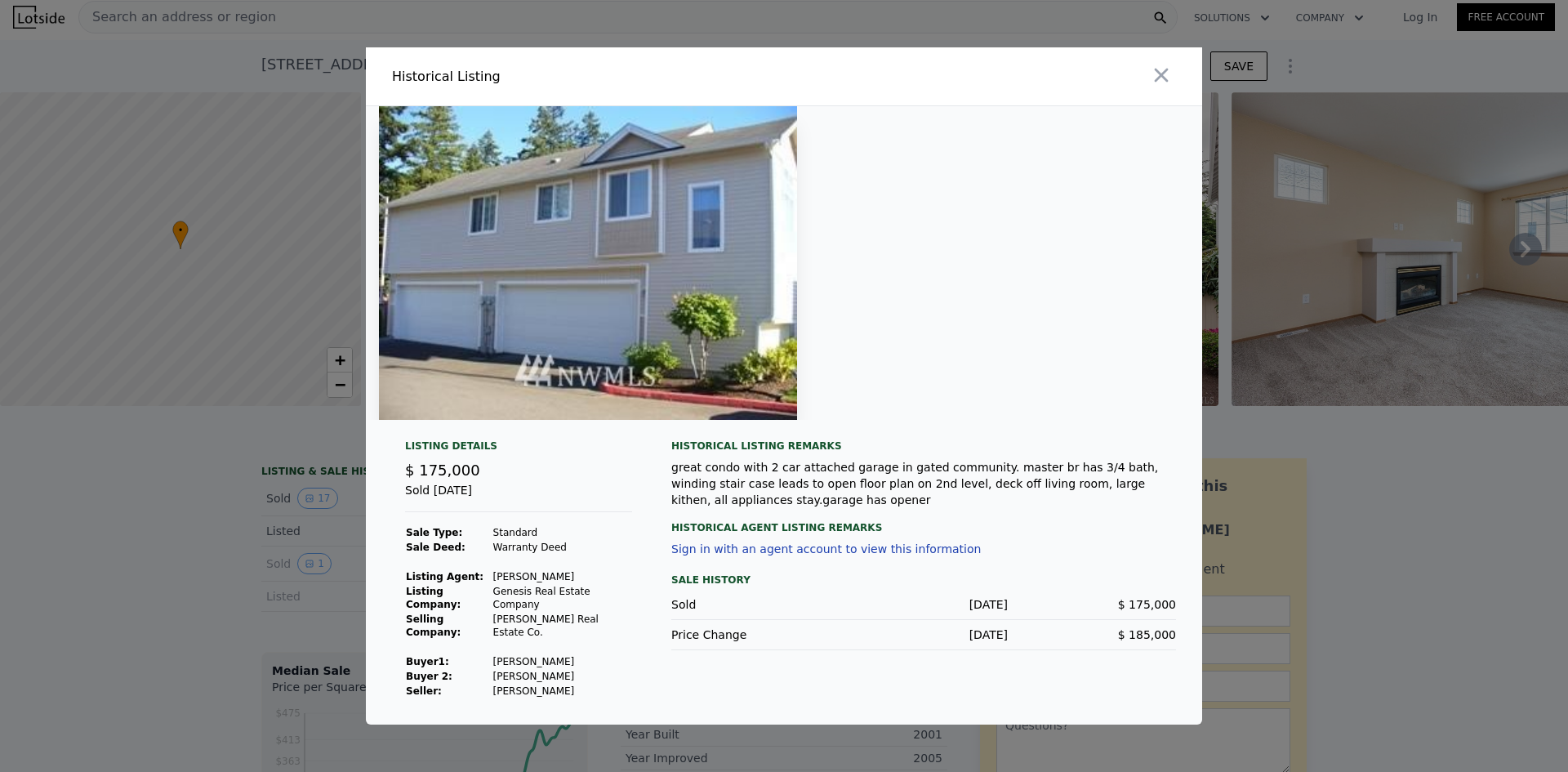
click at [127, 561] on div at bounding box center [784, 386] width 1568 height 772
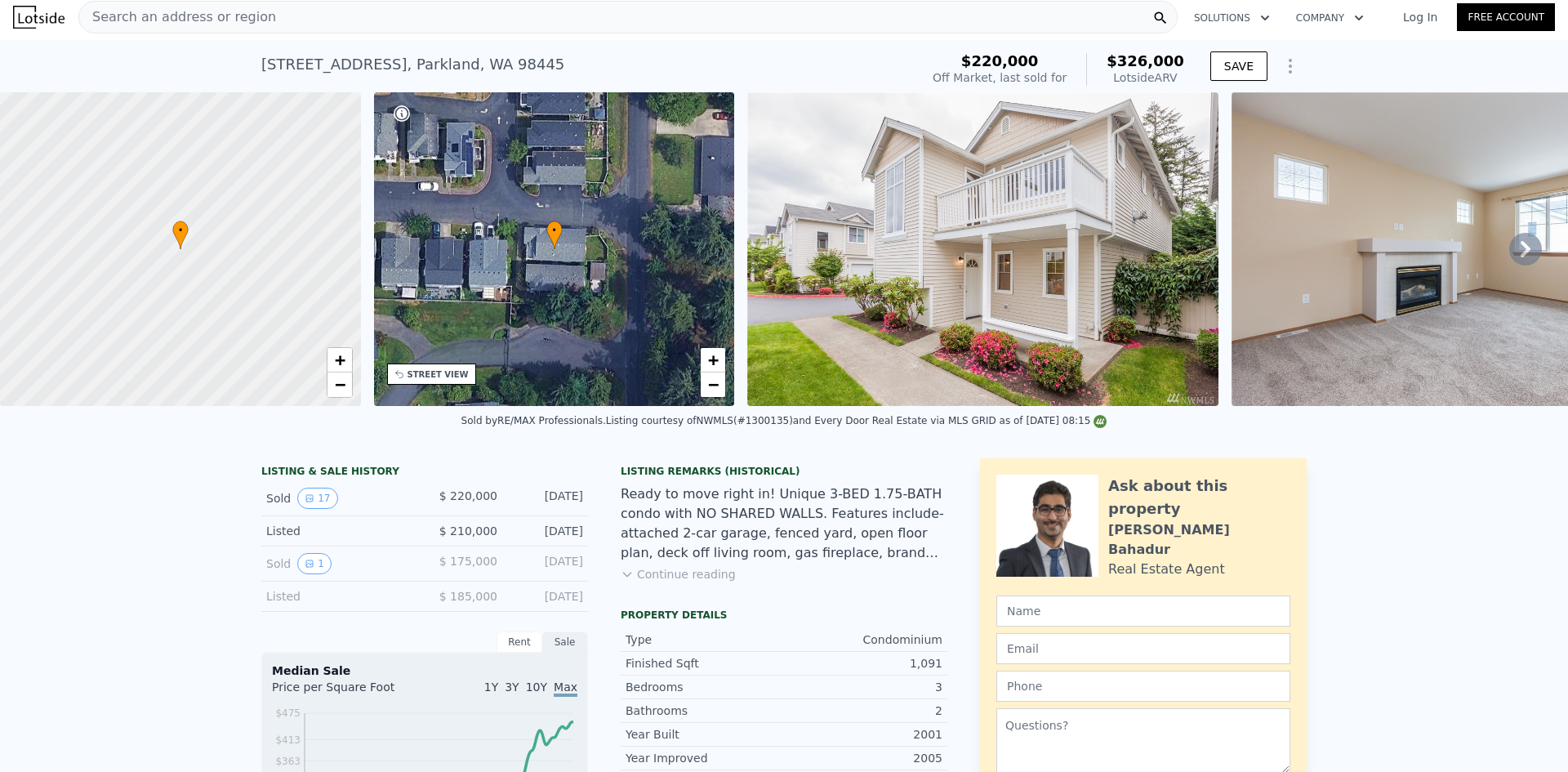
click at [818, 13] on div "Search an address or region" at bounding box center [627, 17] width 1099 height 32
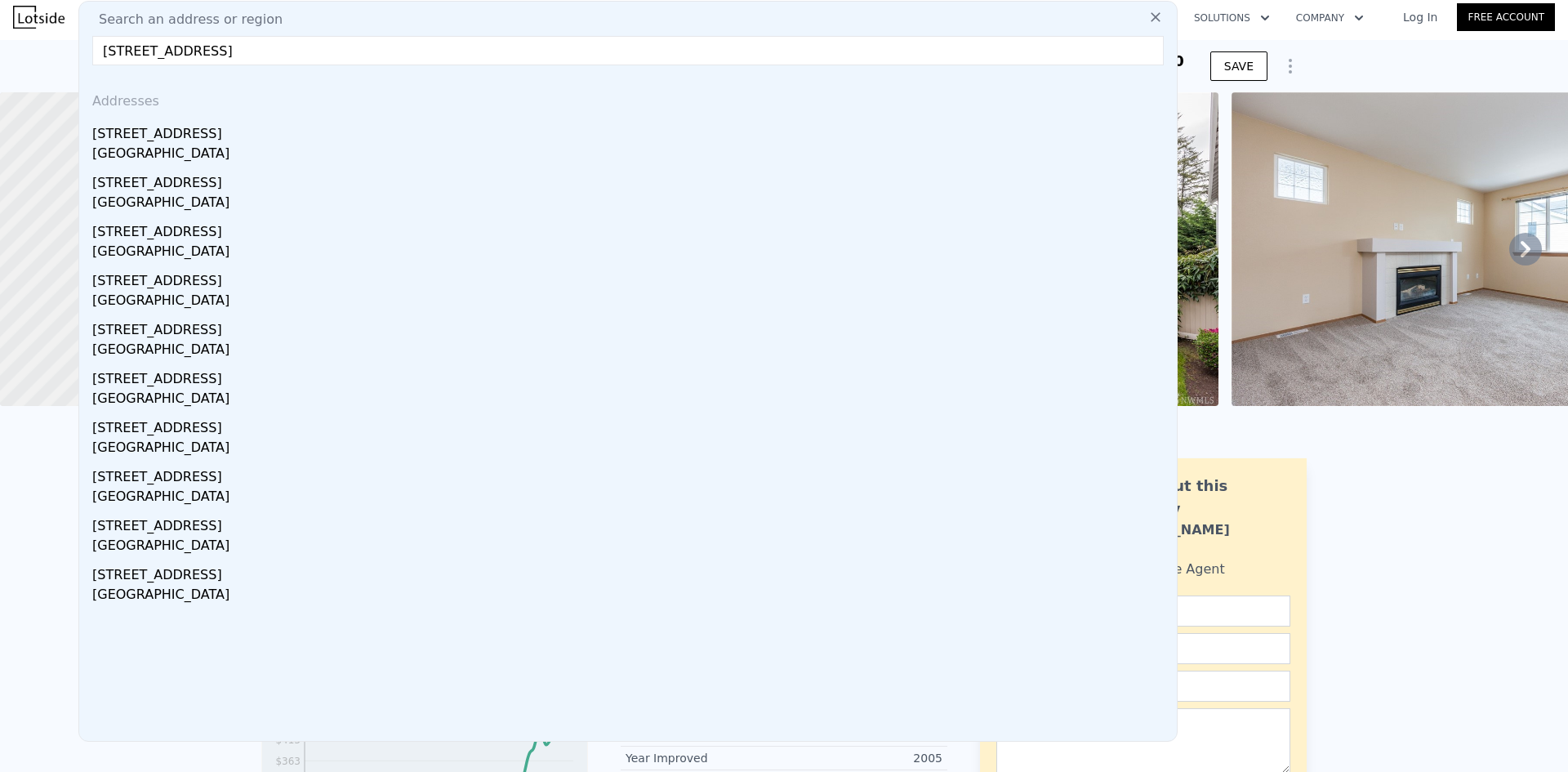
click at [278, 55] on input "11236 3rd Ave E, Parkland, WA 98445" at bounding box center [628, 50] width 1072 height 30
click at [386, 45] on input "11236 3rd Ave E, Parkland, WA 98445" at bounding box center [628, 50] width 1072 height 30
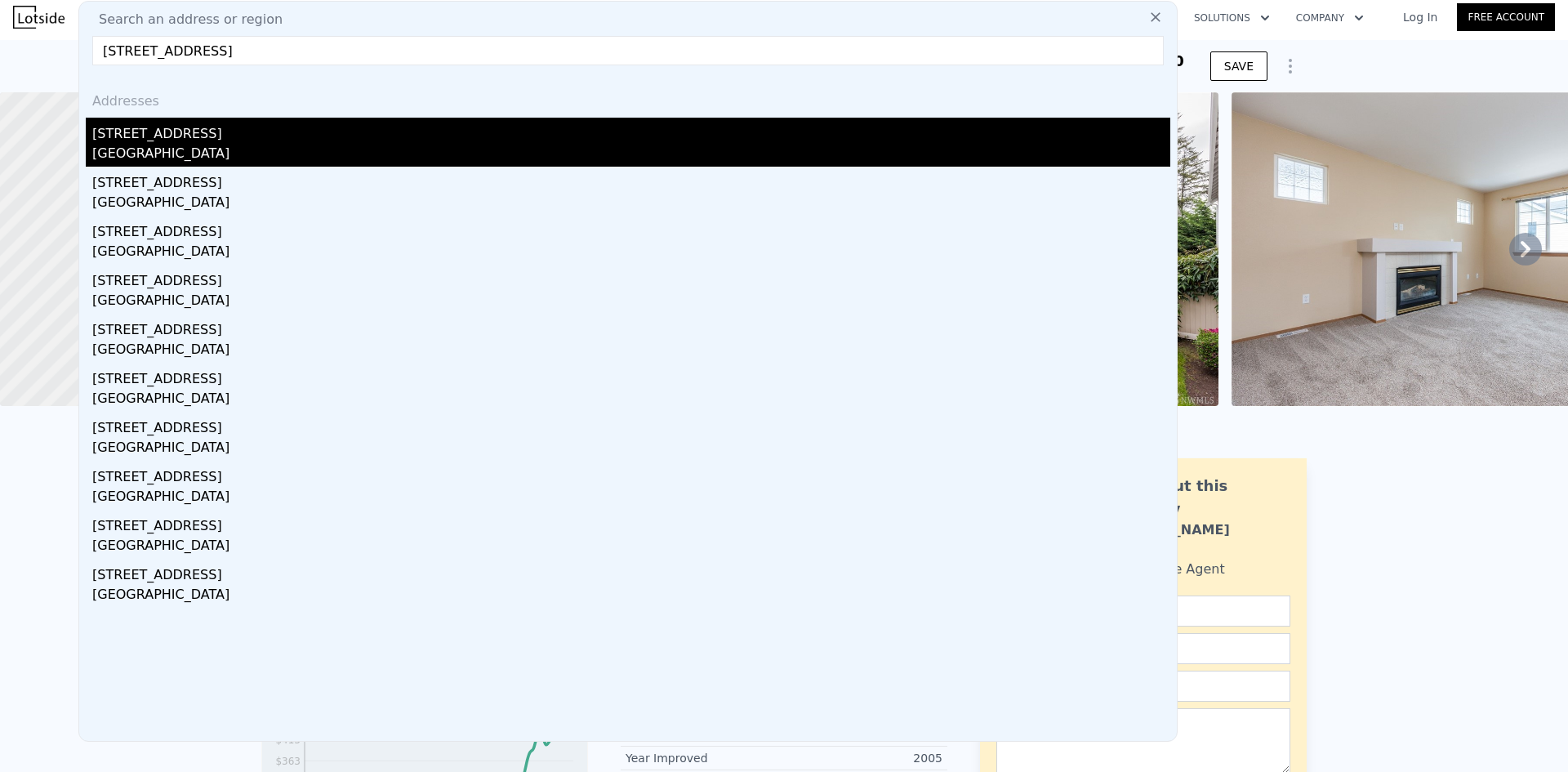
type input "11236 3rd Ave E, Parkland, WA 98445"
click at [142, 138] on div "11236 3rd Ave E" at bounding box center [631, 131] width 1078 height 26
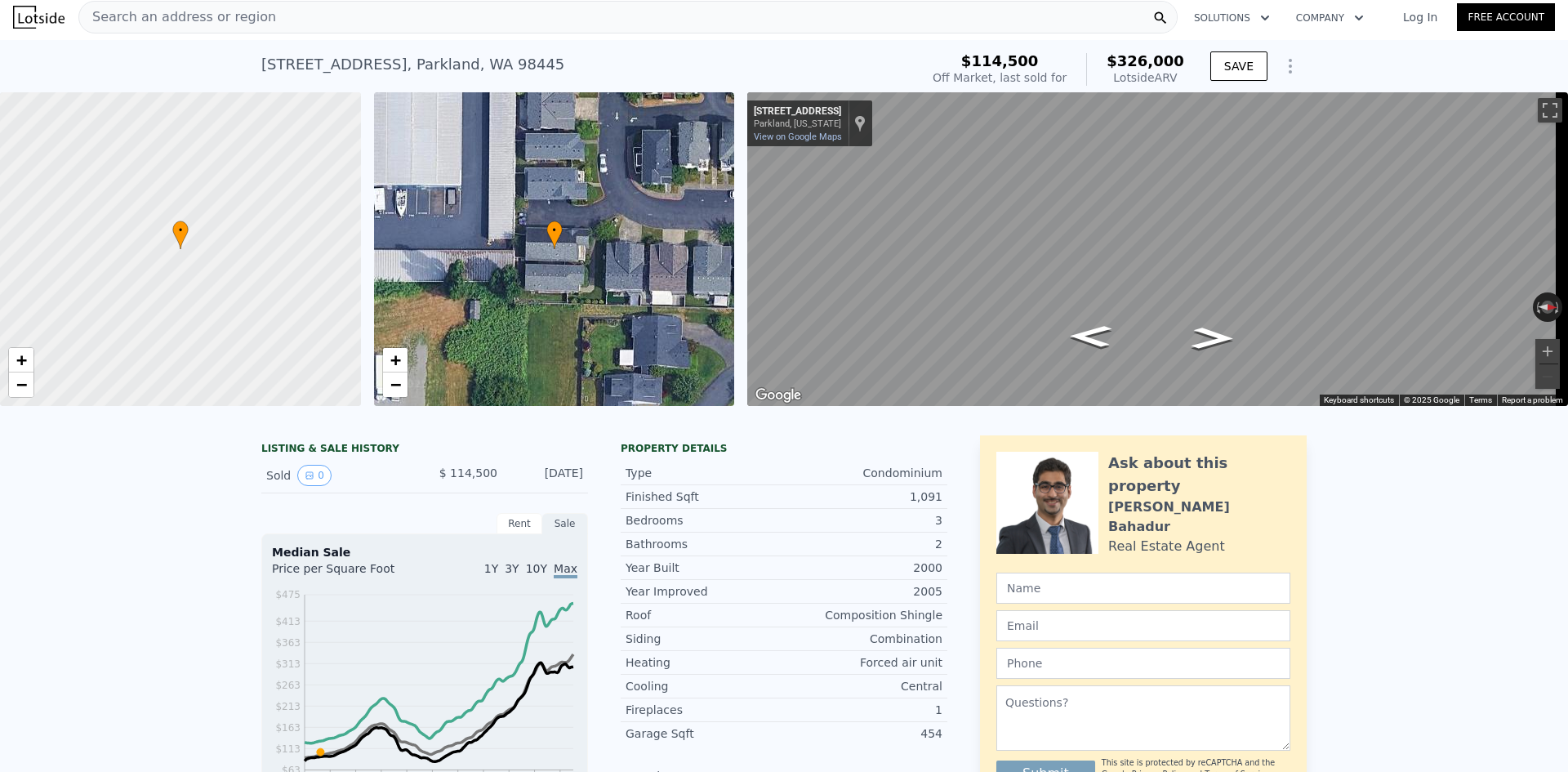
click at [221, 10] on span "Search an address or region" at bounding box center [177, 17] width 197 height 20
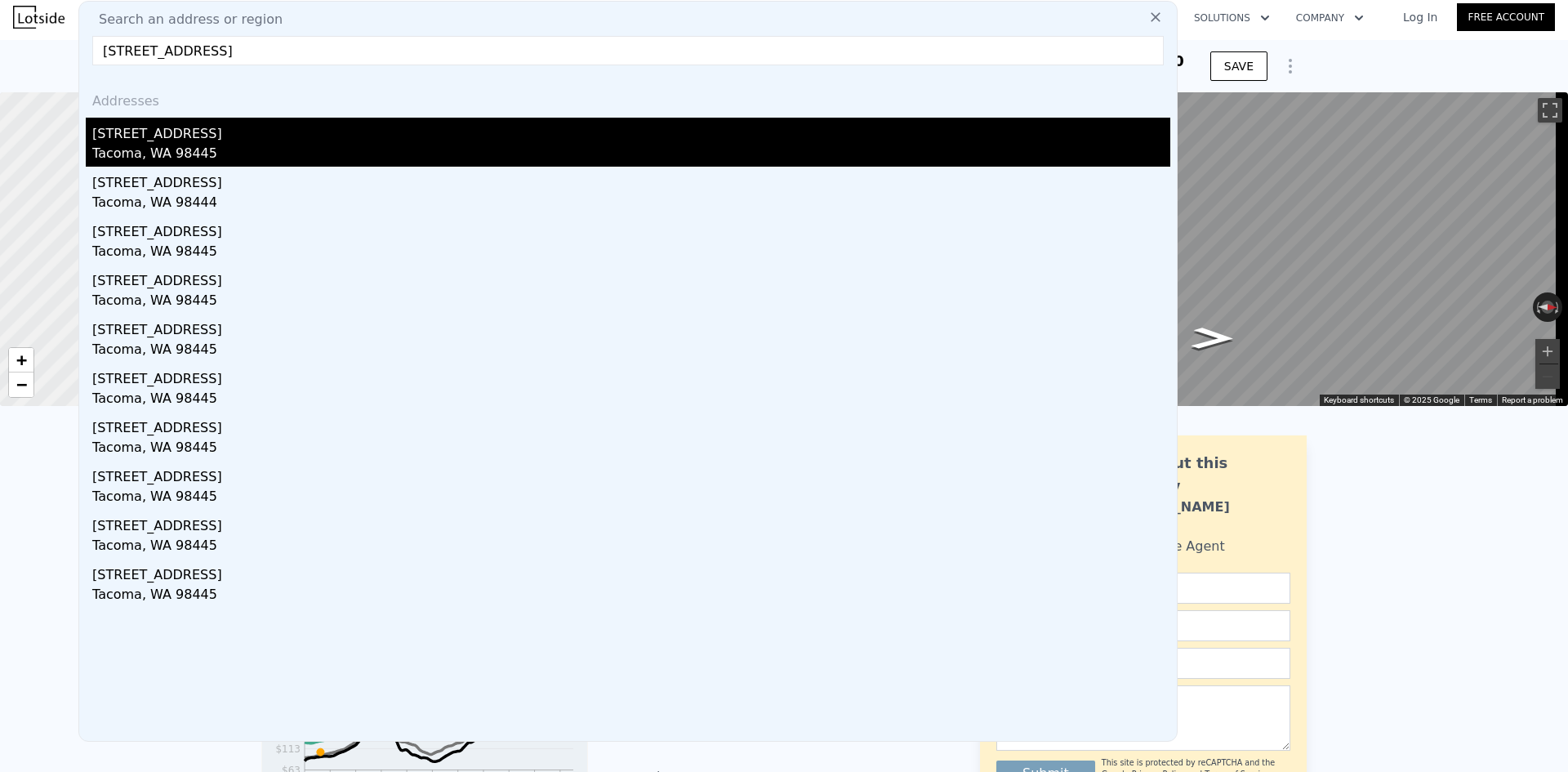
type input "11234 3rd Ave E, Tacoma, WA 9844"
click at [162, 149] on div "Tacoma, WA 98445" at bounding box center [631, 154] width 1078 height 23
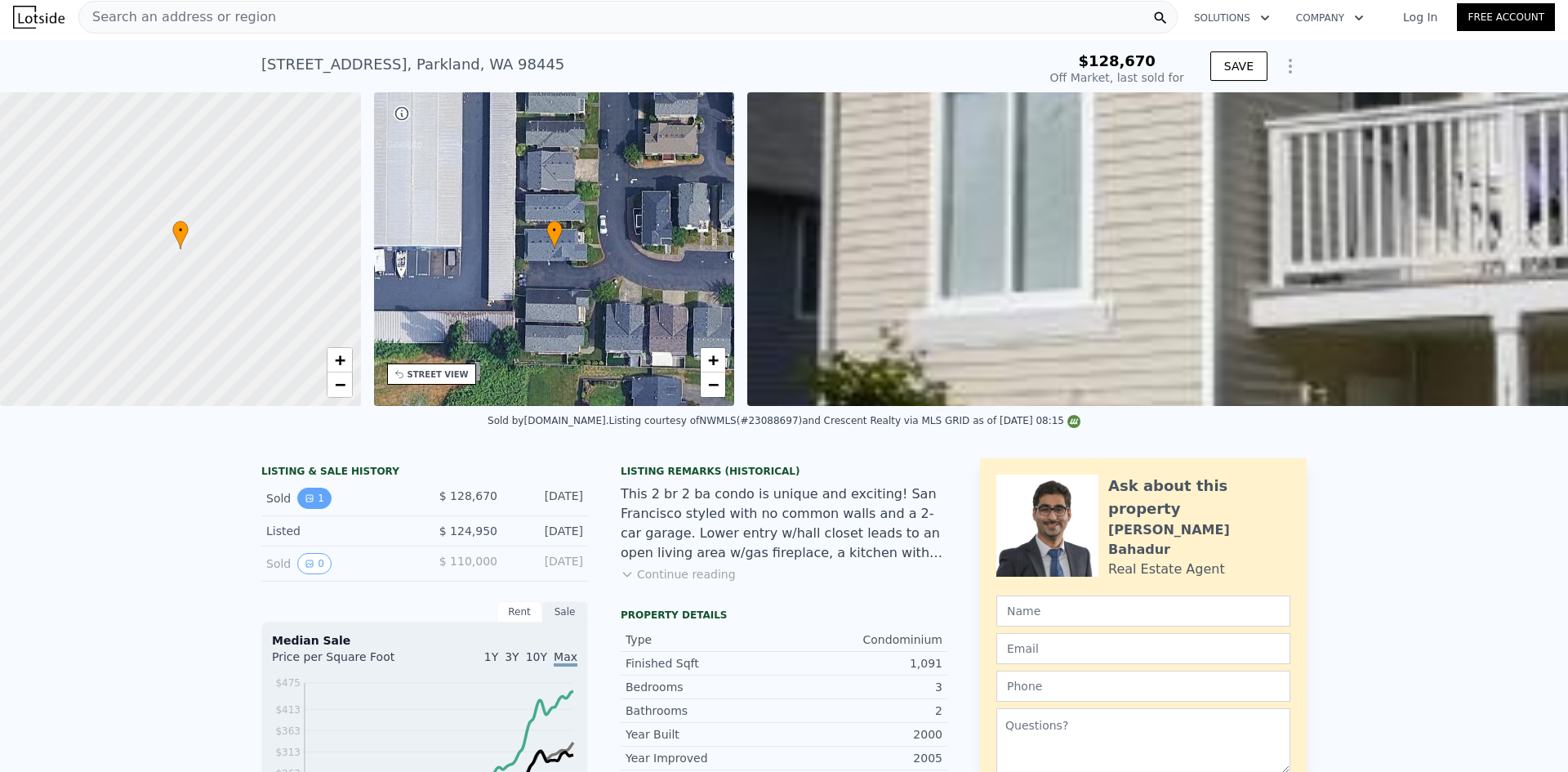
click at [306, 501] on icon "View historical data" at bounding box center [310, 498] width 7 height 7
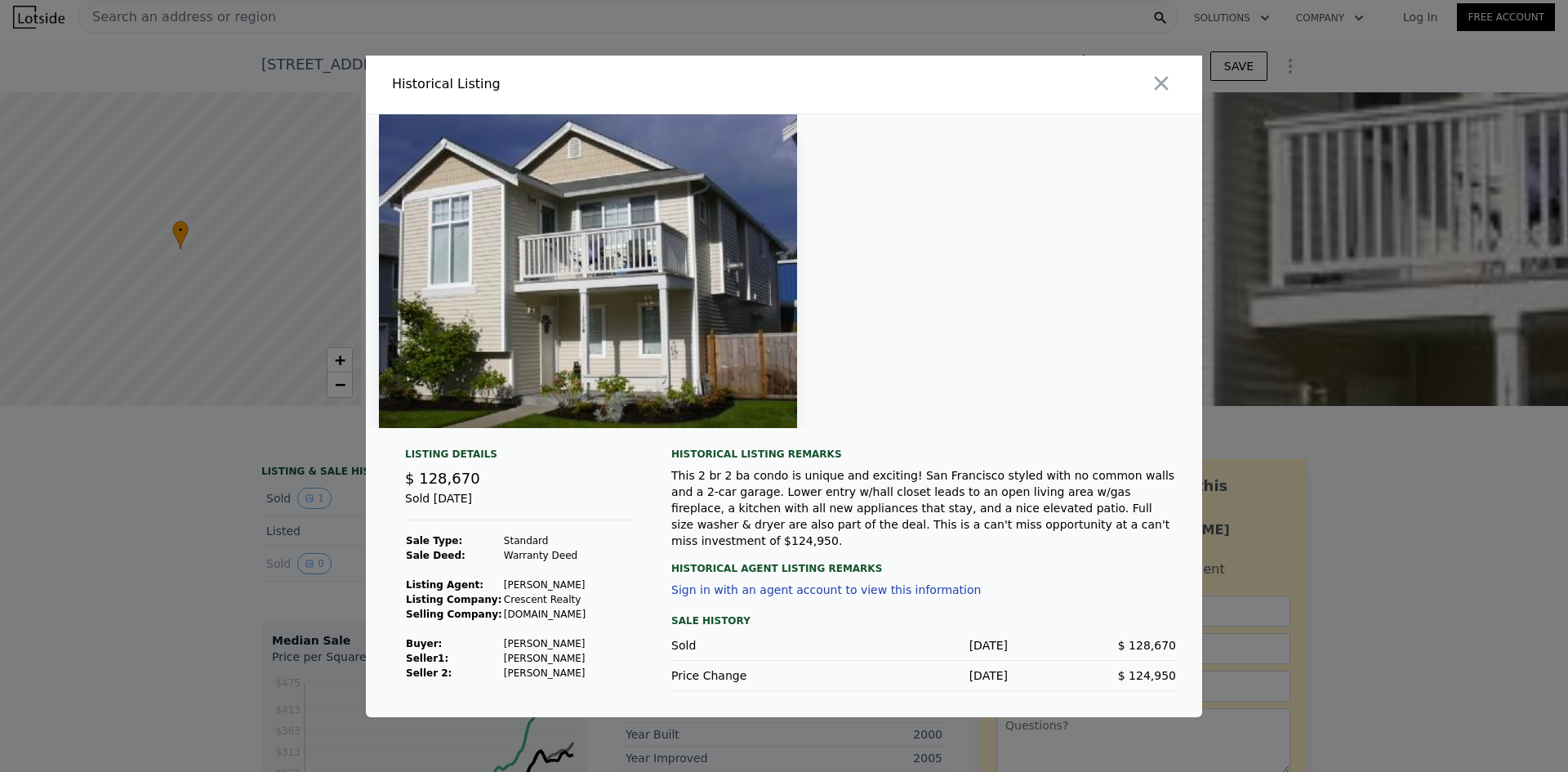
type input "$ 326,000"
type input "$ 164,936"
click at [1156, 84] on icon "button" at bounding box center [1162, 83] width 14 height 14
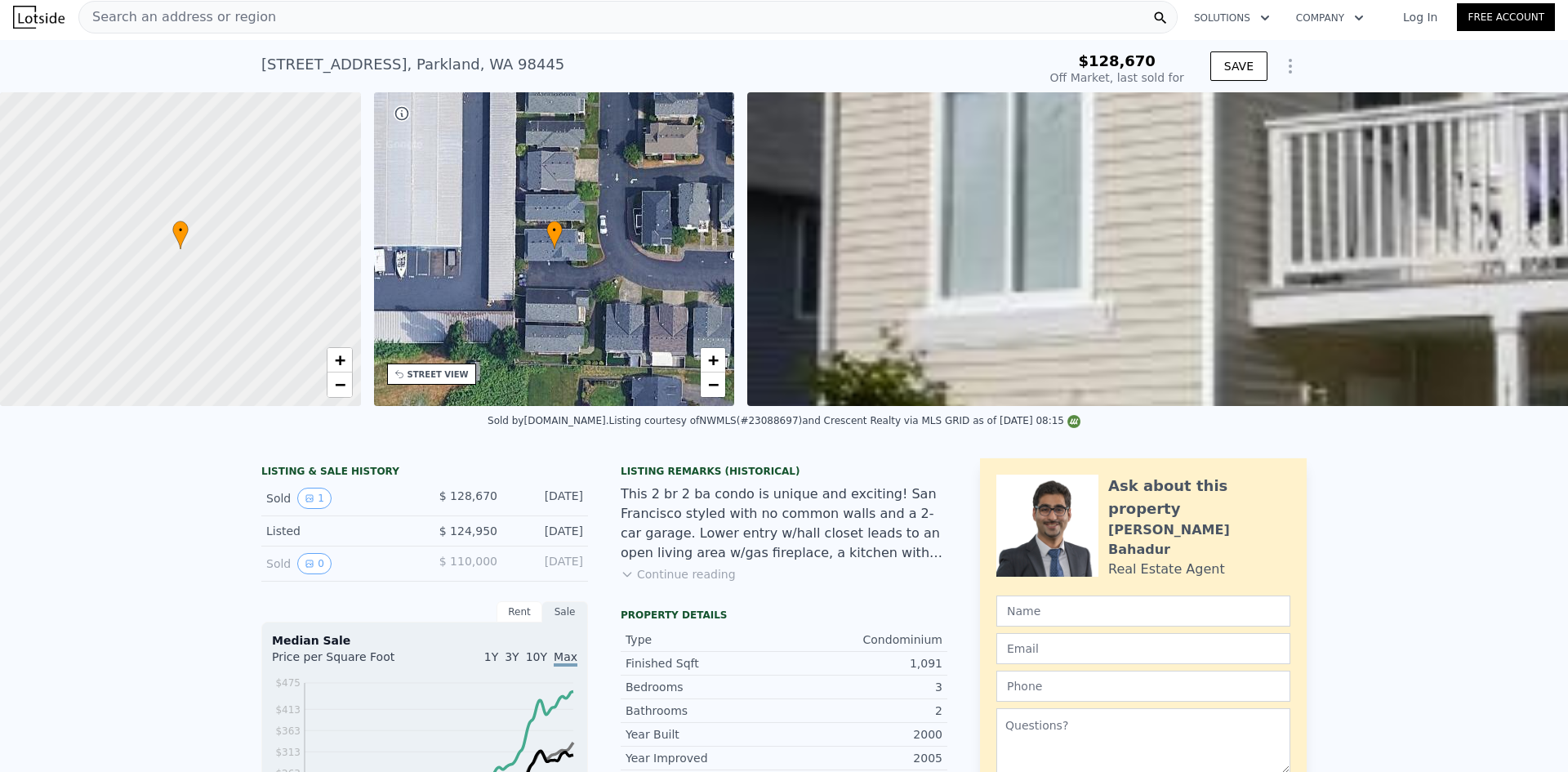
click at [201, 18] on span "Search an address or region" at bounding box center [177, 17] width 197 height 20
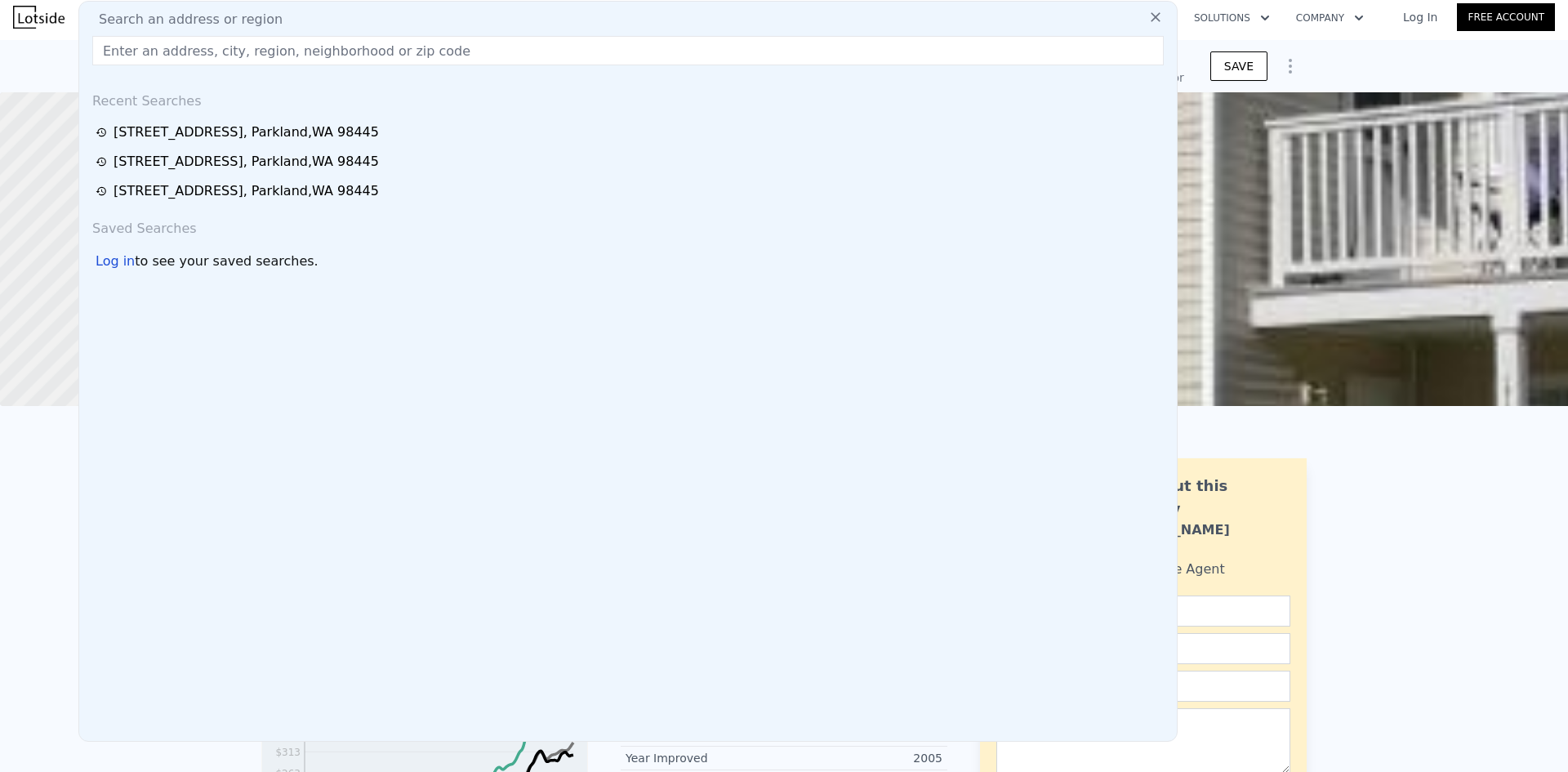
drag, startPoint x: 200, startPoint y: 18, endPoint x: 135, endPoint y: 42, distance: 69.3
paste input "11222 3rd Ave E #14, Tacoma, WA 98445."
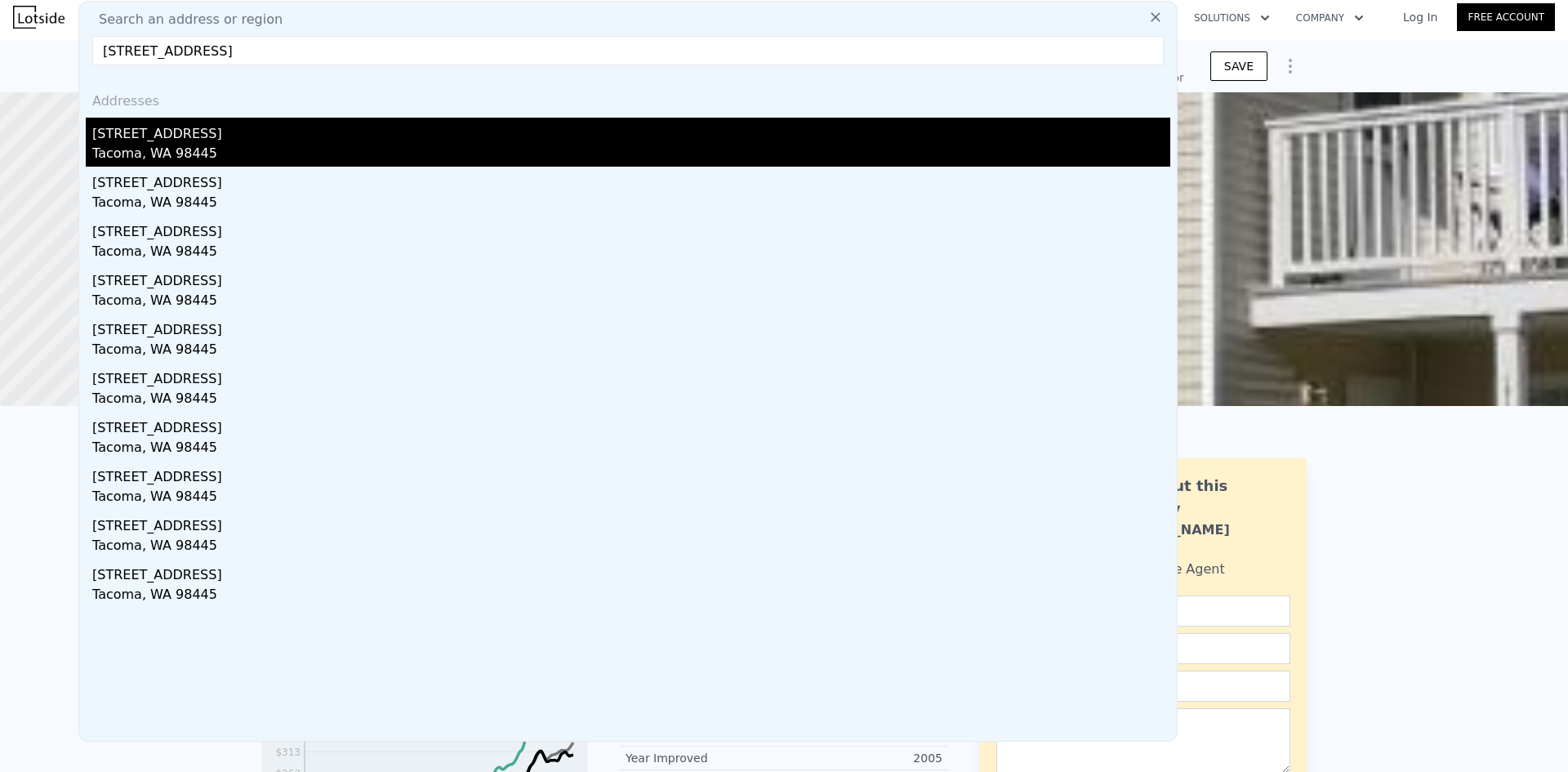
type input "11222 3rd Ave E #14, Tacoma, WA 98445"
click at [189, 151] on div "Tacoma, WA 98445" at bounding box center [631, 154] width 1078 height 23
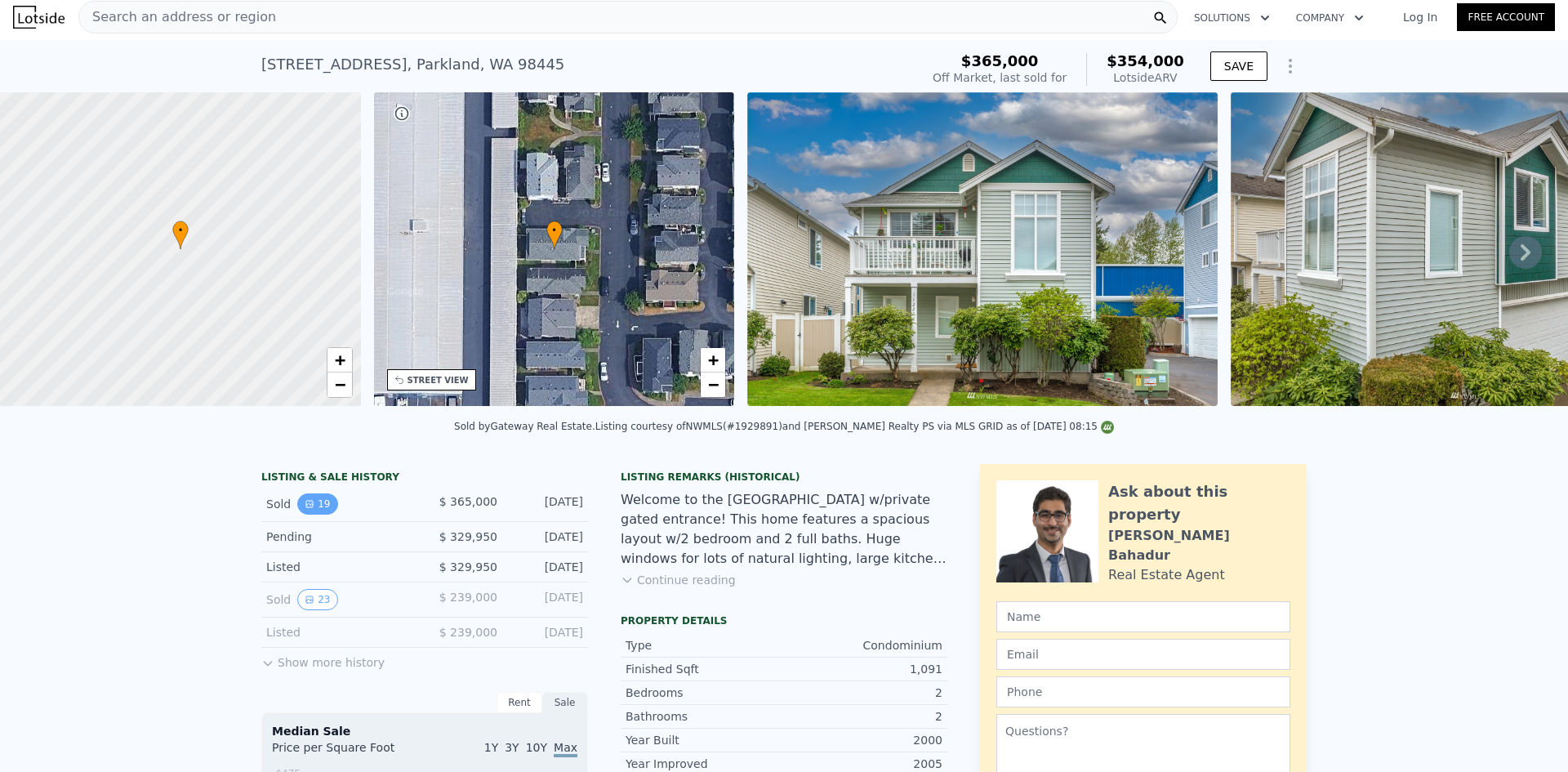
click at [316, 514] on button "19" at bounding box center [316, 503] width 40 height 21
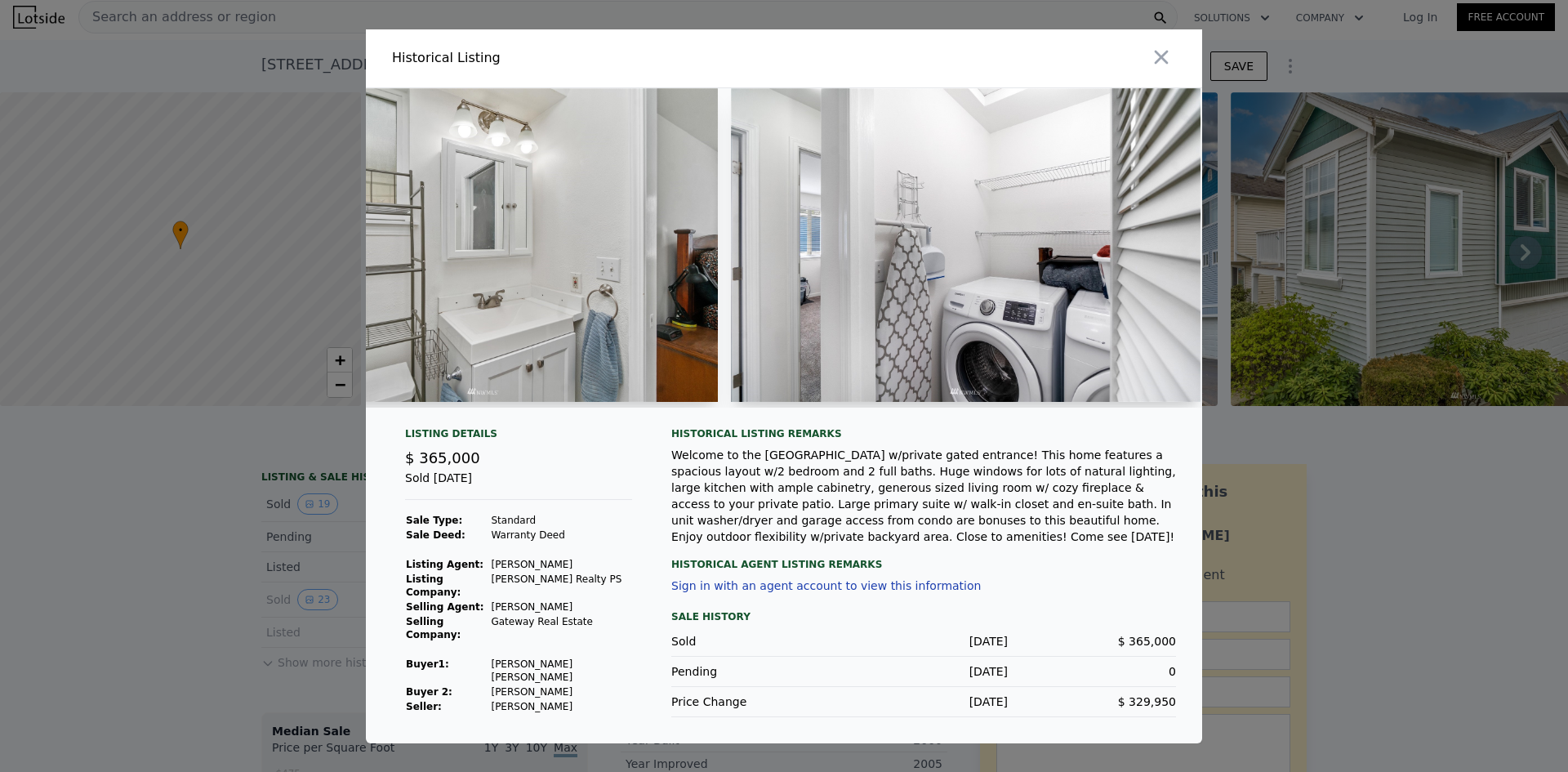
scroll to position [0, 6984]
